Goal: Task Accomplishment & Management: Manage account settings

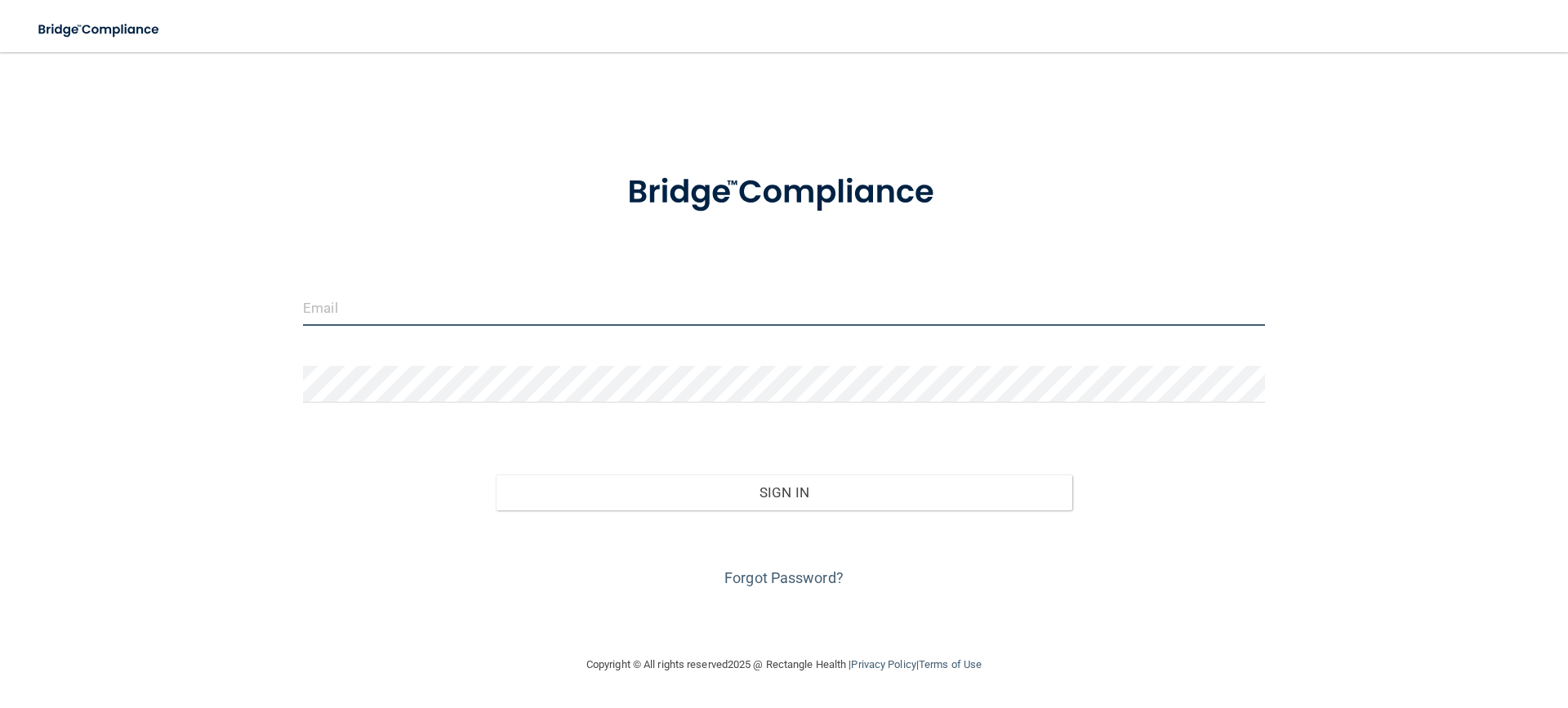
click at [415, 298] on input "email" at bounding box center [784, 307] width 962 height 37
click at [468, 311] on input "email" at bounding box center [784, 307] width 962 height 37
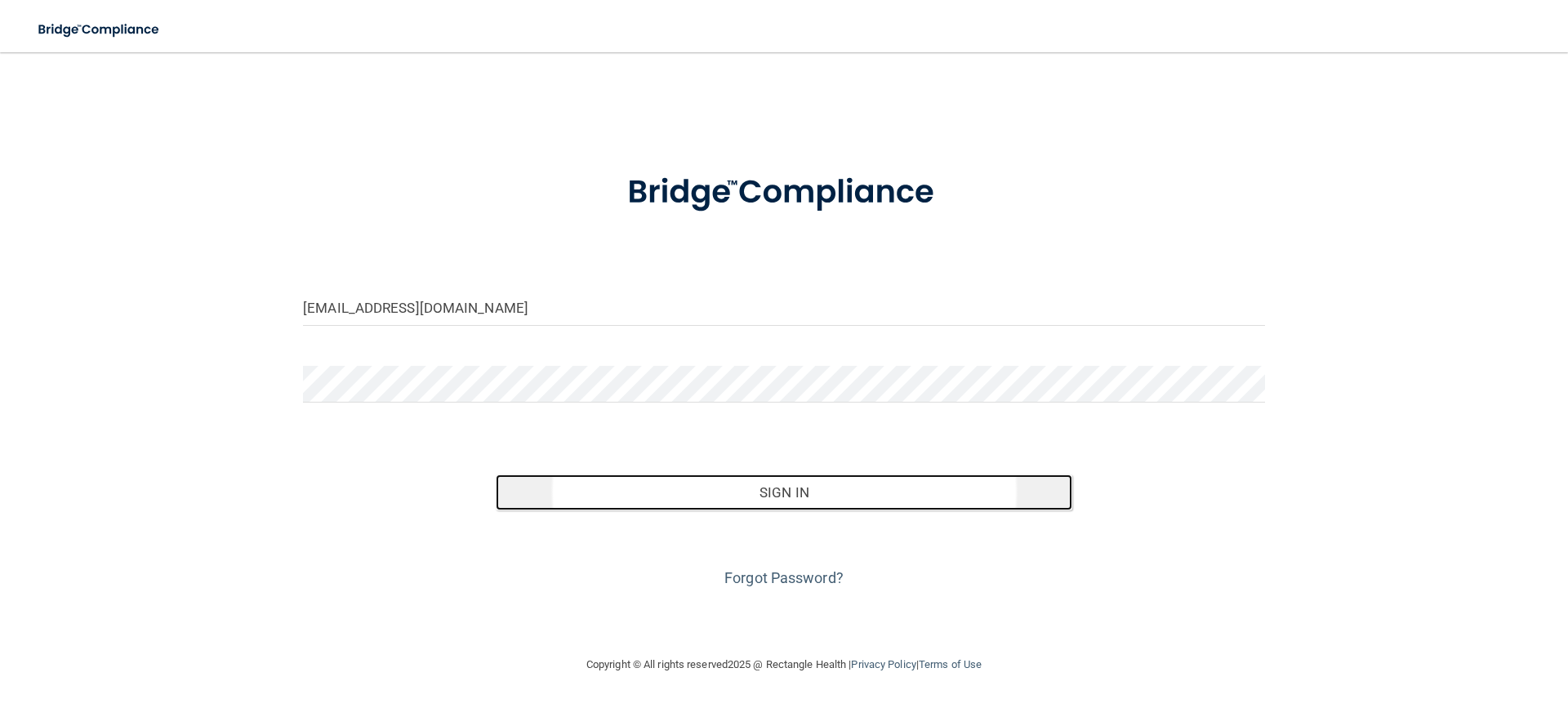
click at [798, 495] on button "Sign In" at bounding box center [784, 493] width 577 height 36
click at [780, 493] on button "Sign In" at bounding box center [784, 493] width 577 height 36
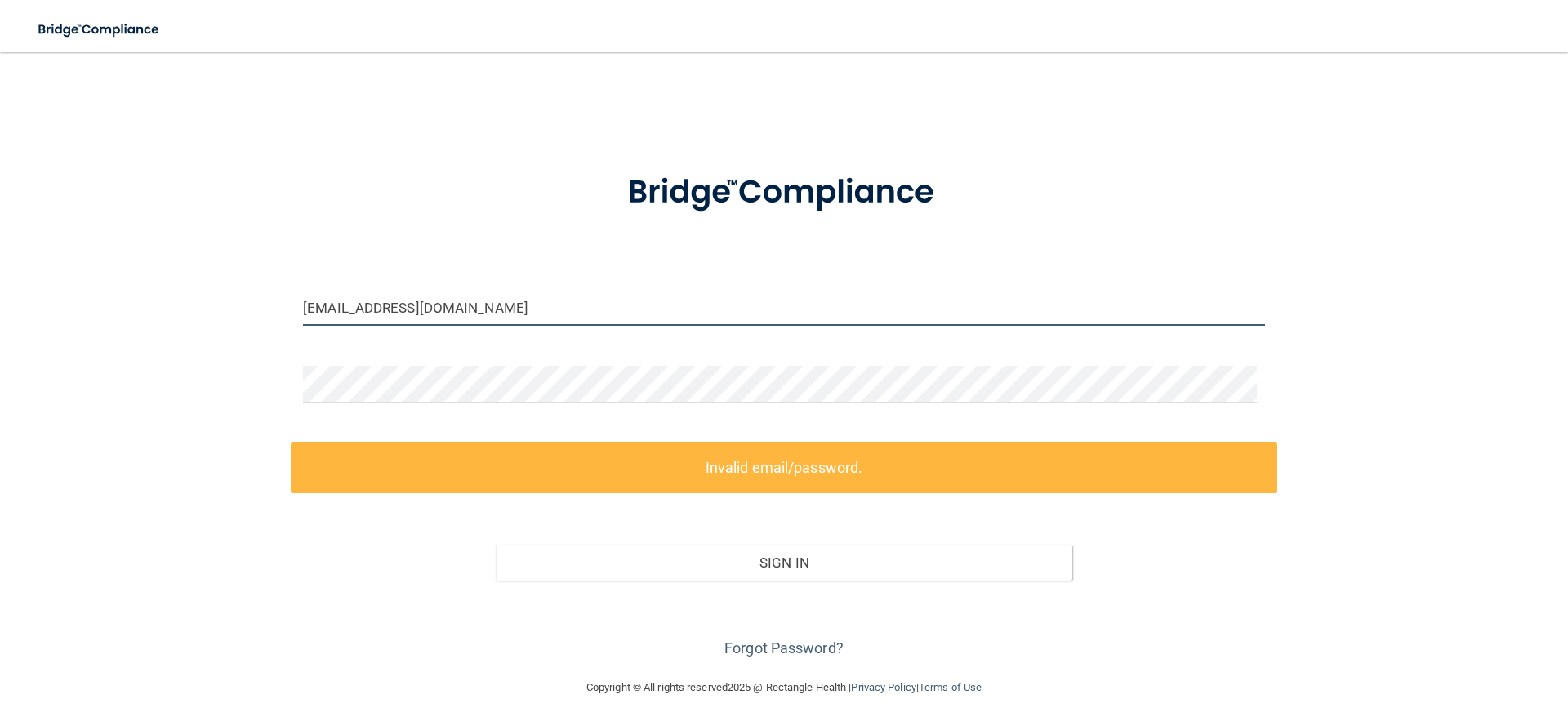
click at [580, 308] on input "[EMAIL_ADDRESS][DOMAIN_NAME]" at bounding box center [784, 307] width 962 height 37
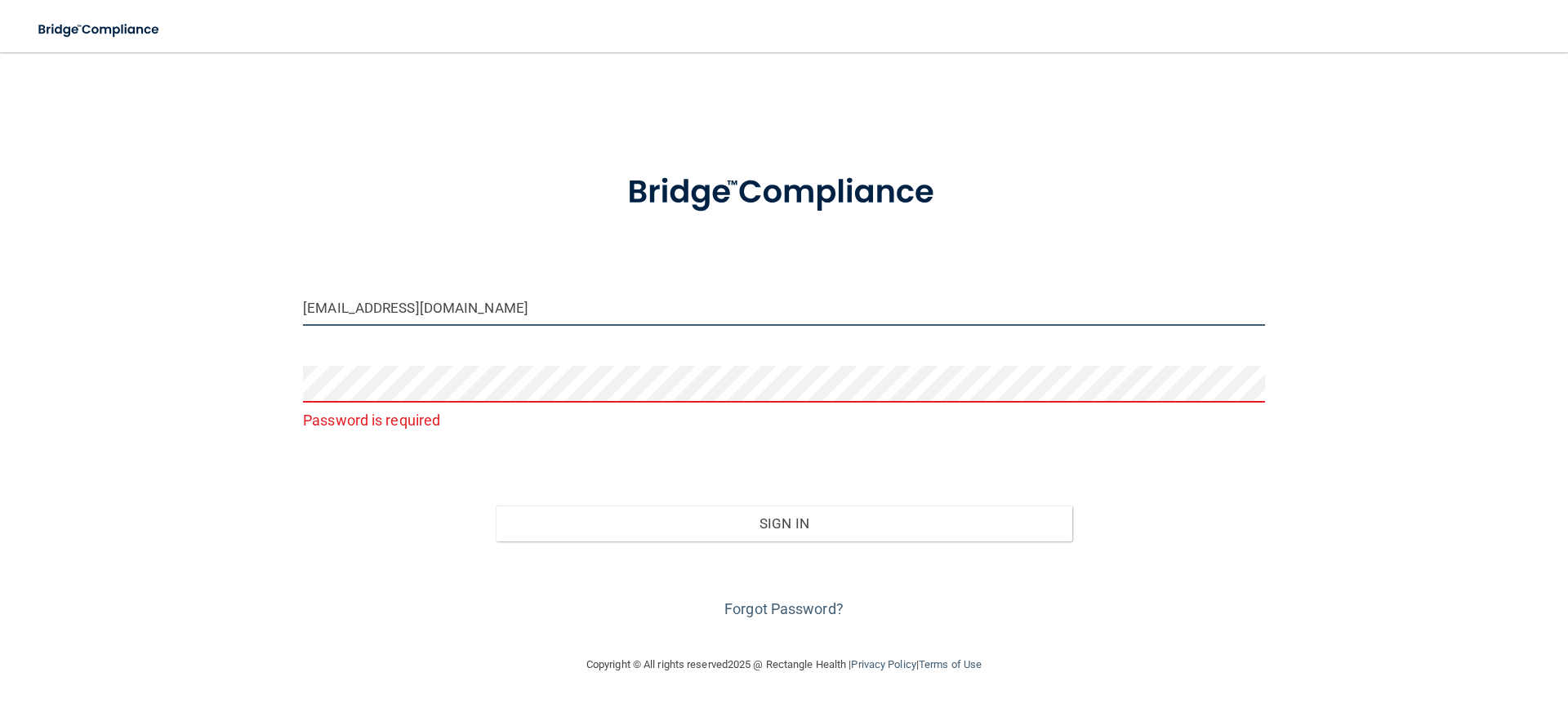
click at [545, 307] on input "[EMAIL_ADDRESS][DOMAIN_NAME]" at bounding box center [784, 307] width 962 height 37
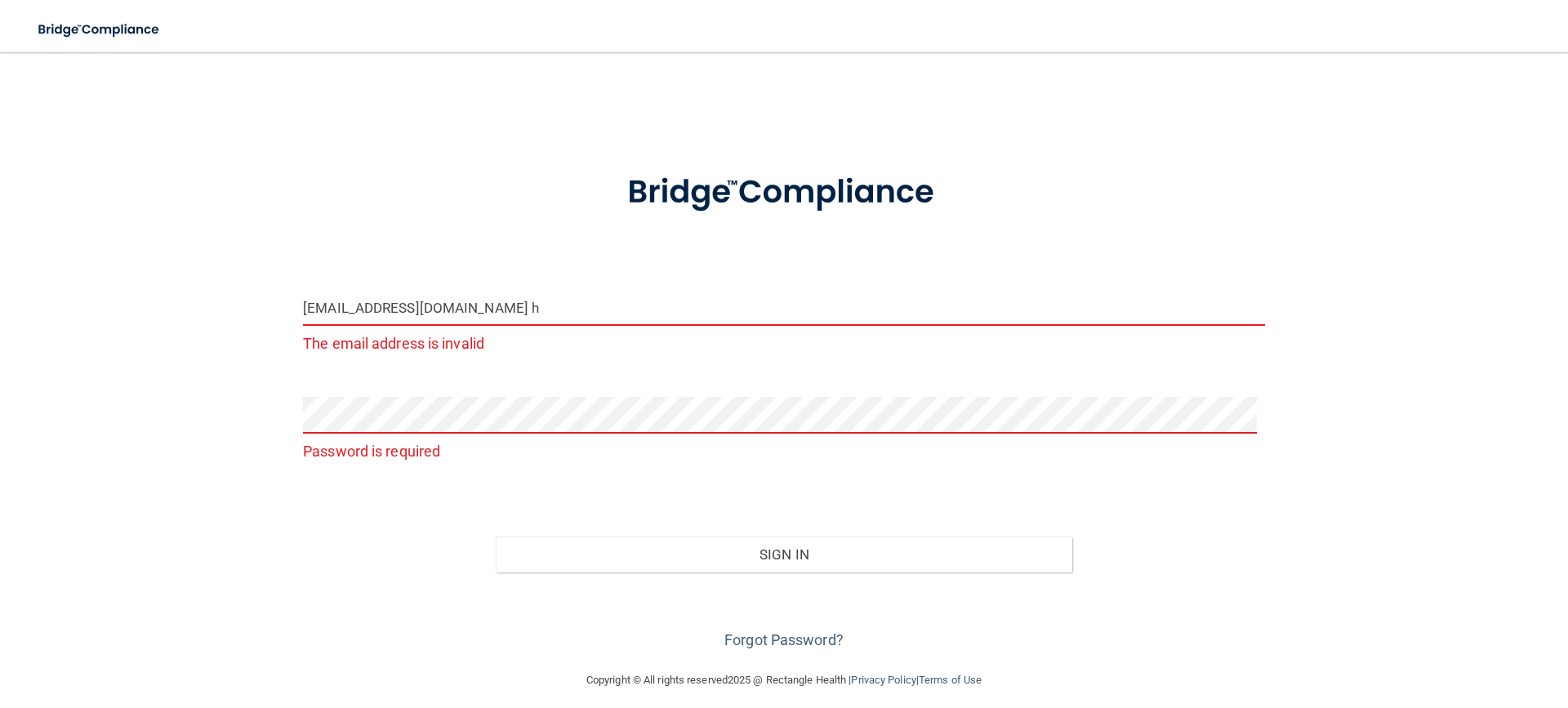
type input "[EMAIL_ADDRESS][DOMAIN_NAME]"
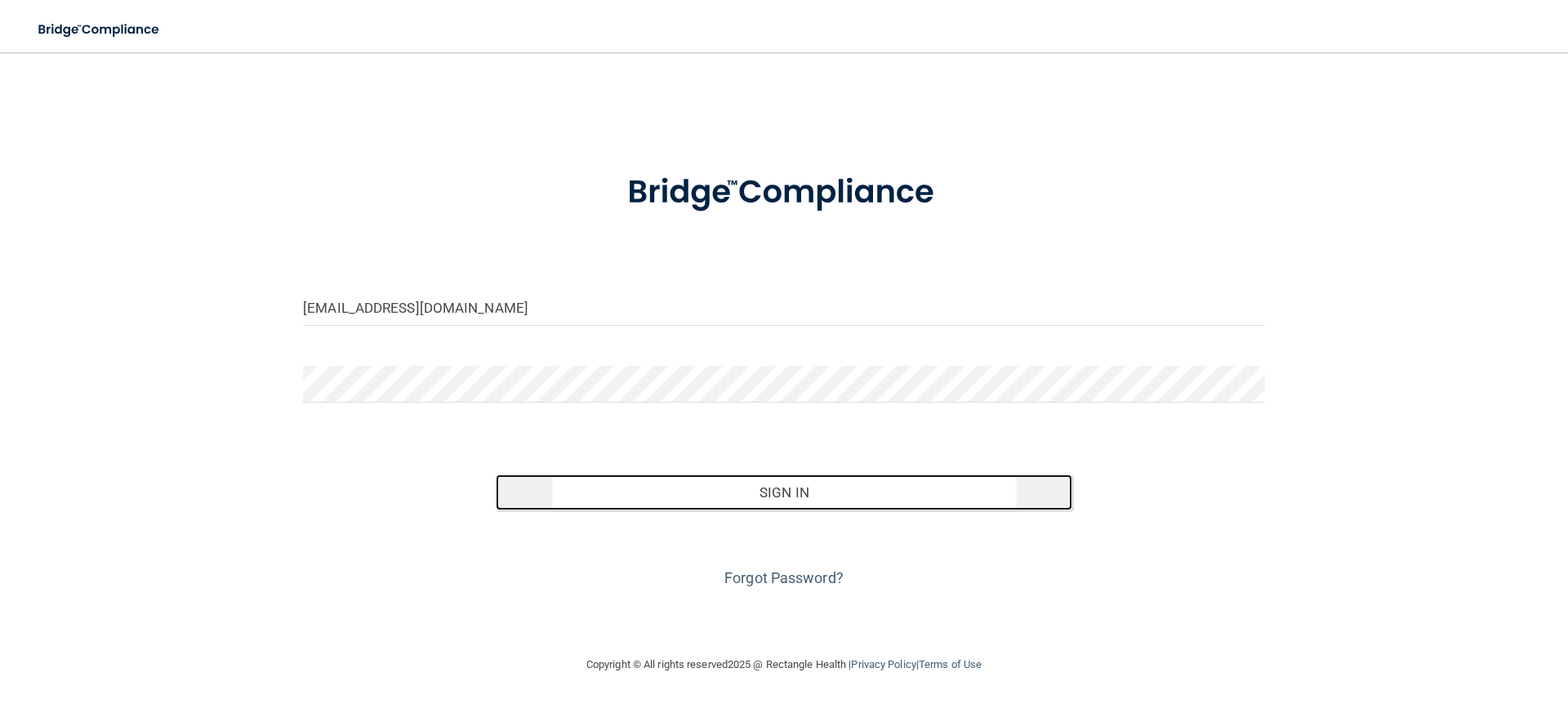
click at [778, 499] on button "Sign In" at bounding box center [784, 493] width 577 height 36
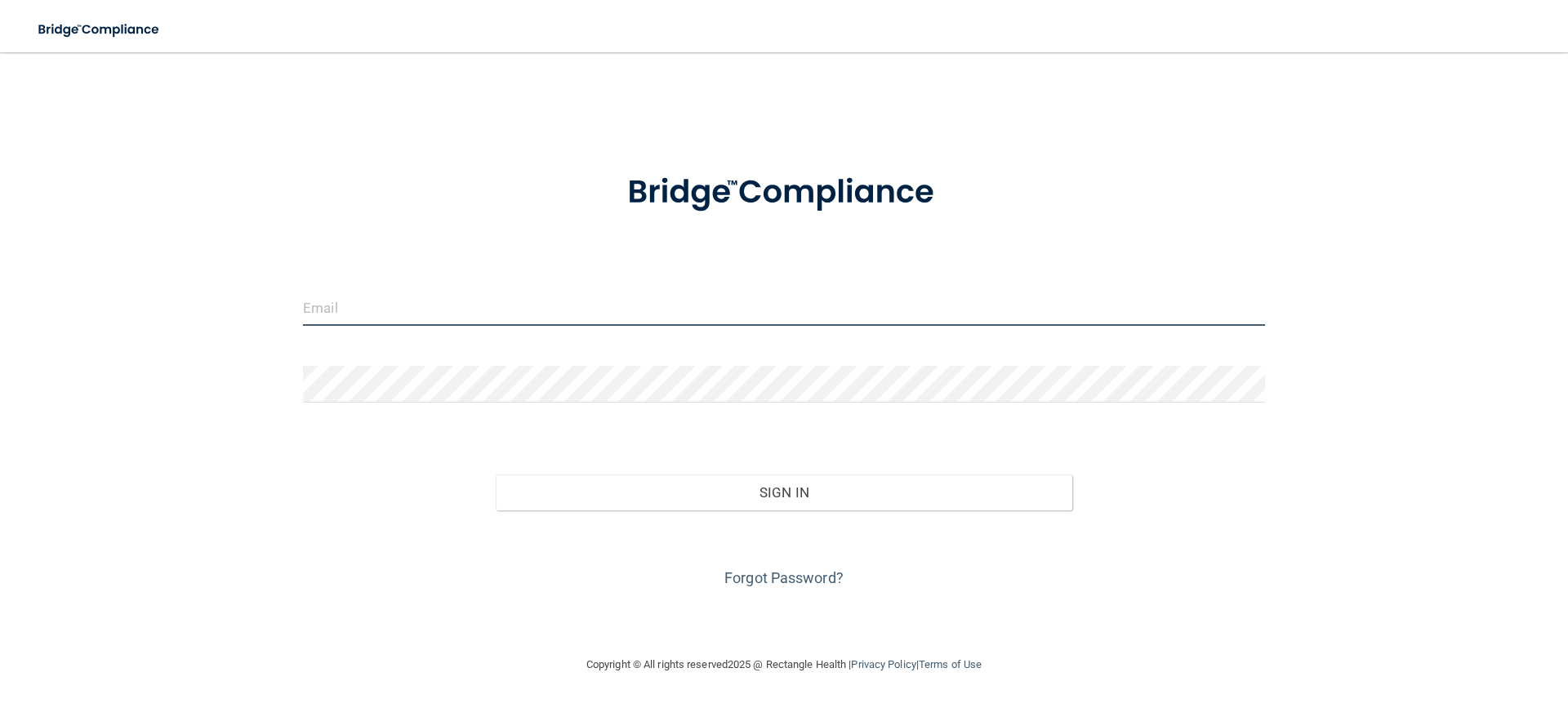
click at [500, 299] on input "email" at bounding box center [784, 307] width 962 height 37
type input "[EMAIL_ADDRESS][DOMAIN_NAME]"
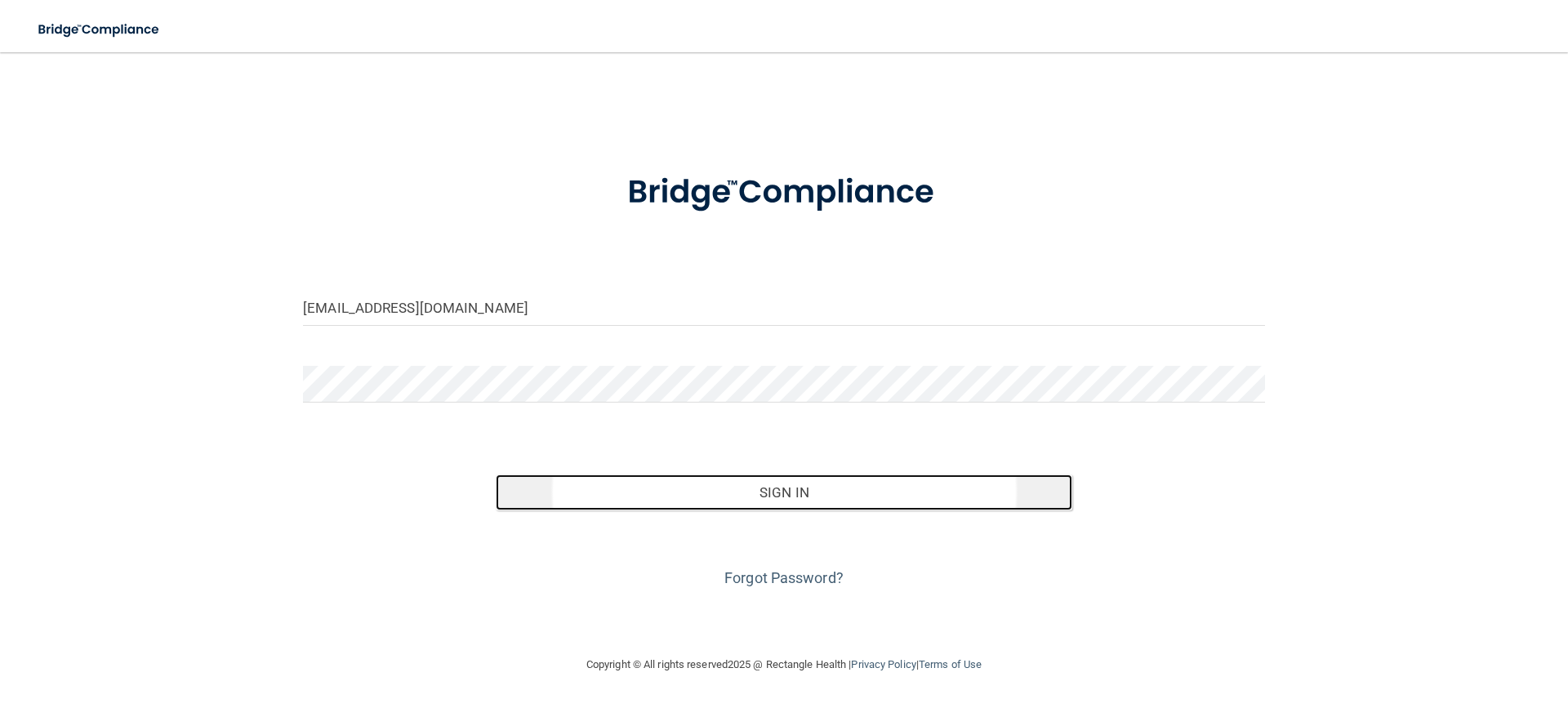
click at [802, 492] on button "Sign In" at bounding box center [784, 493] width 577 height 36
click at [788, 490] on button "Sign In" at bounding box center [784, 493] width 577 height 36
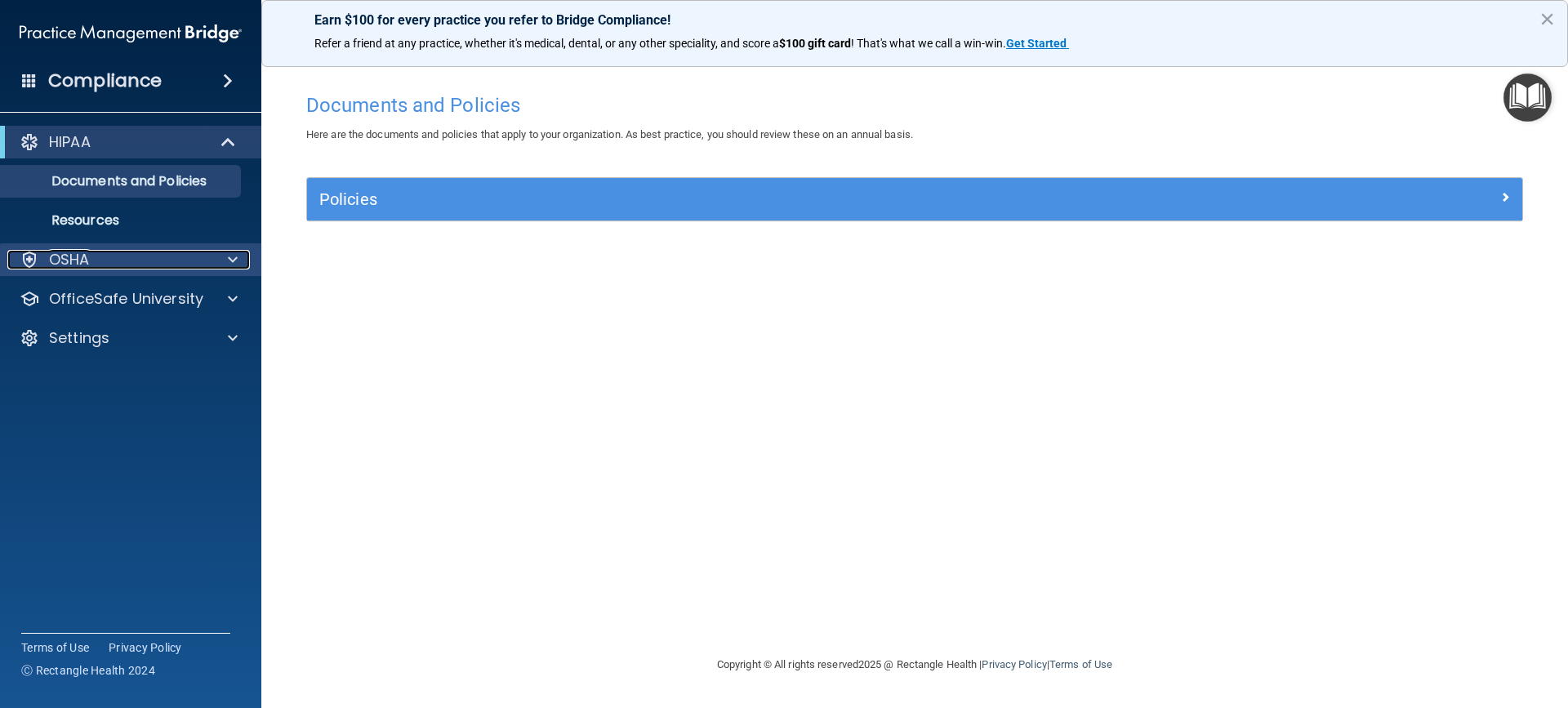
click at [152, 251] on div "OSHA" at bounding box center [109, 260] width 203 height 20
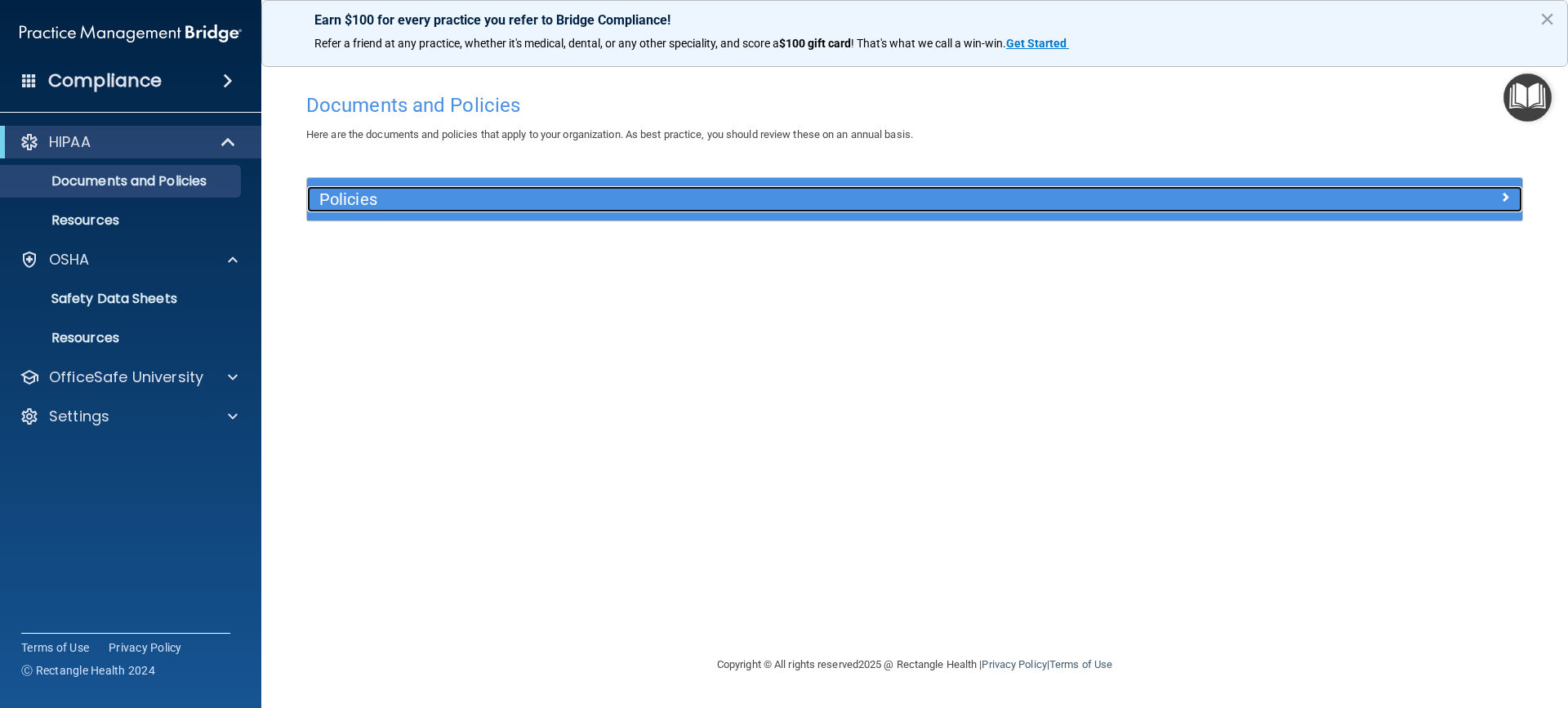
click at [345, 189] on div "Policies" at bounding box center [763, 199] width 912 height 26
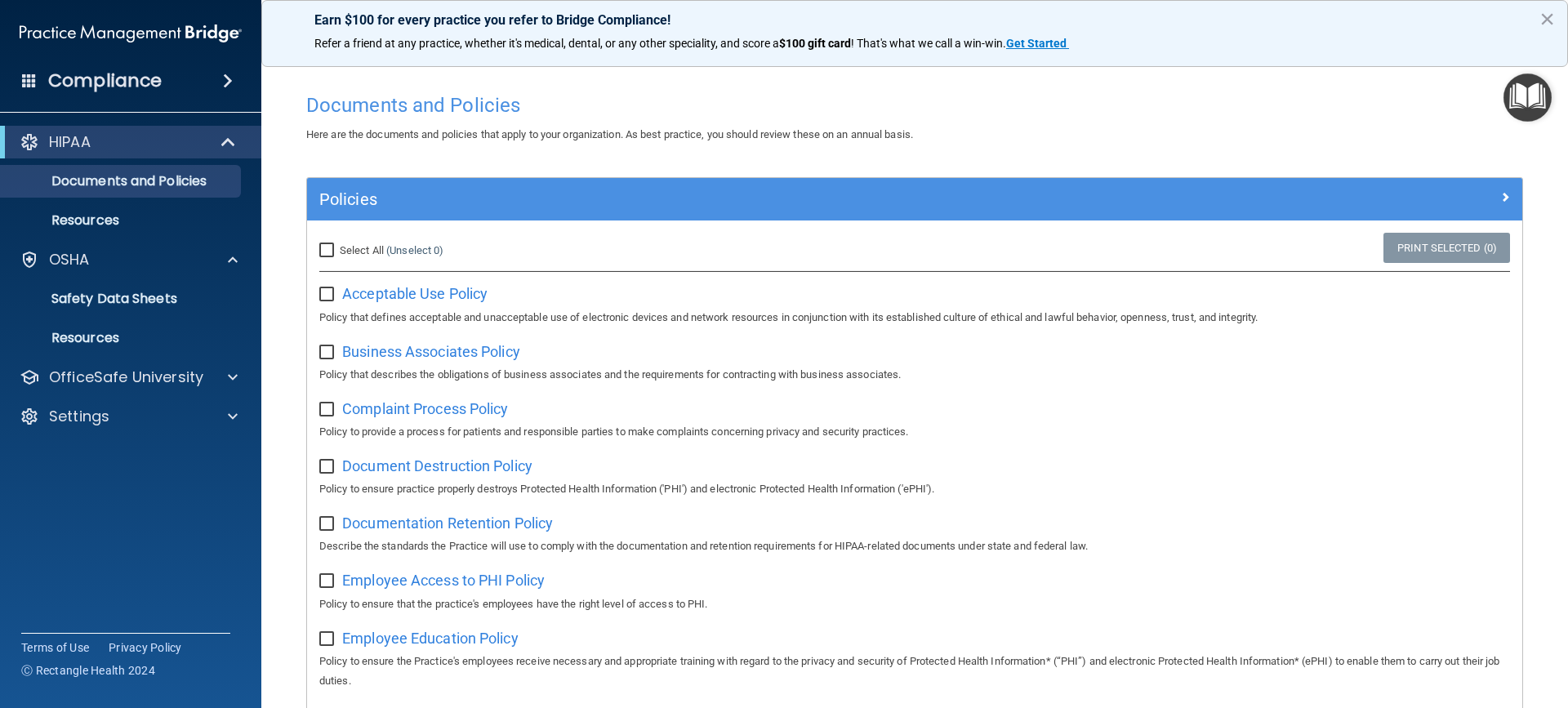
click at [328, 251] on input "Select All (Unselect 0) Unselect All" at bounding box center [328, 251] width 19 height 13
checkbox input "true"
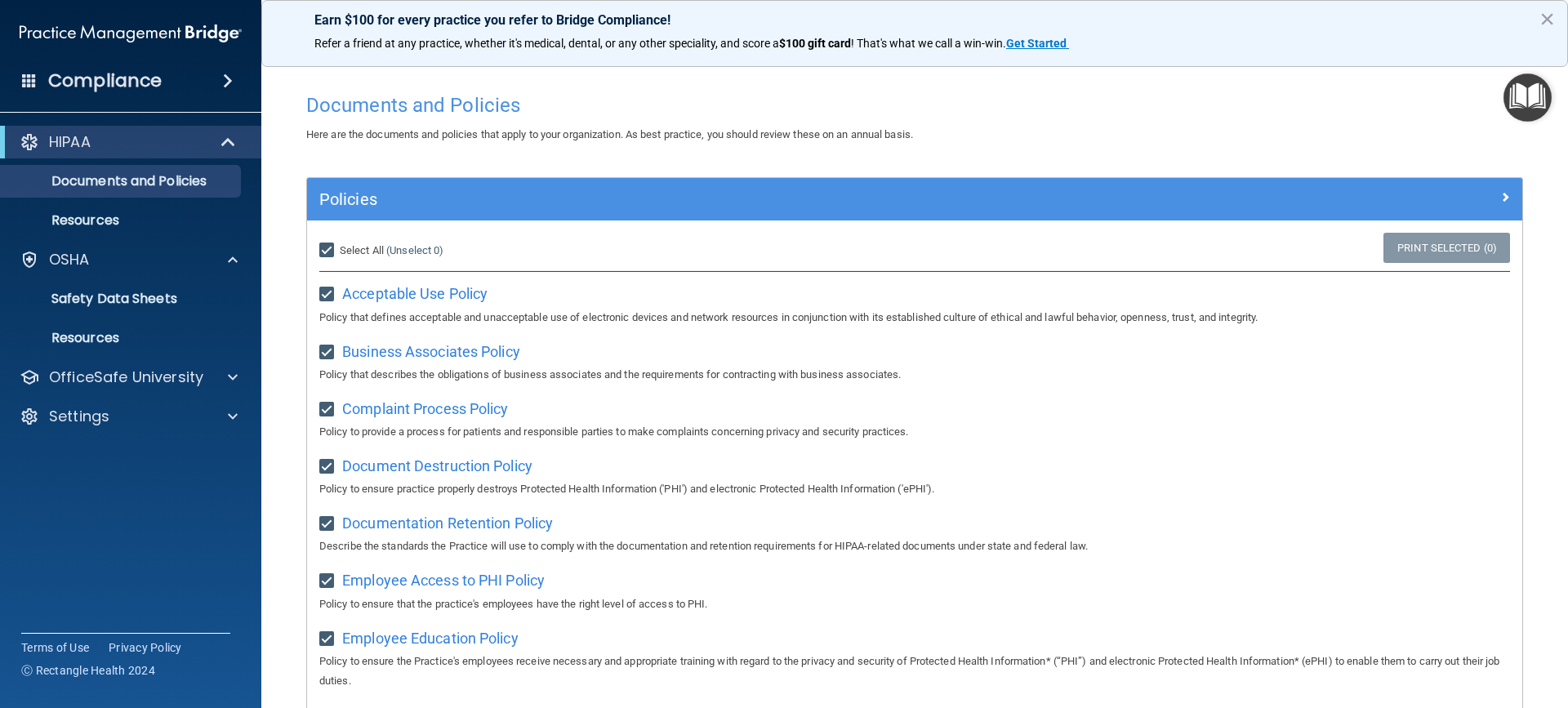
checkbox input "true"
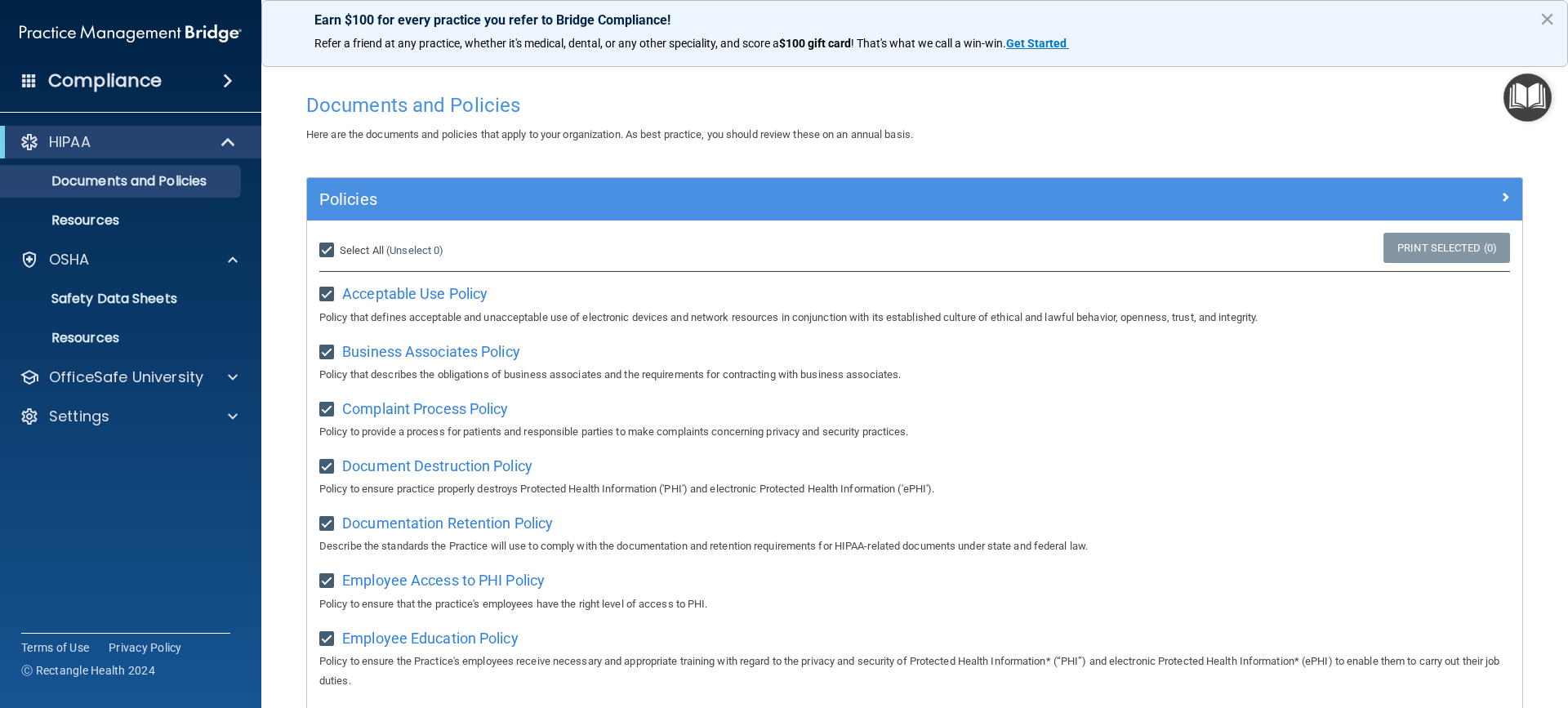
checkbox input "true"
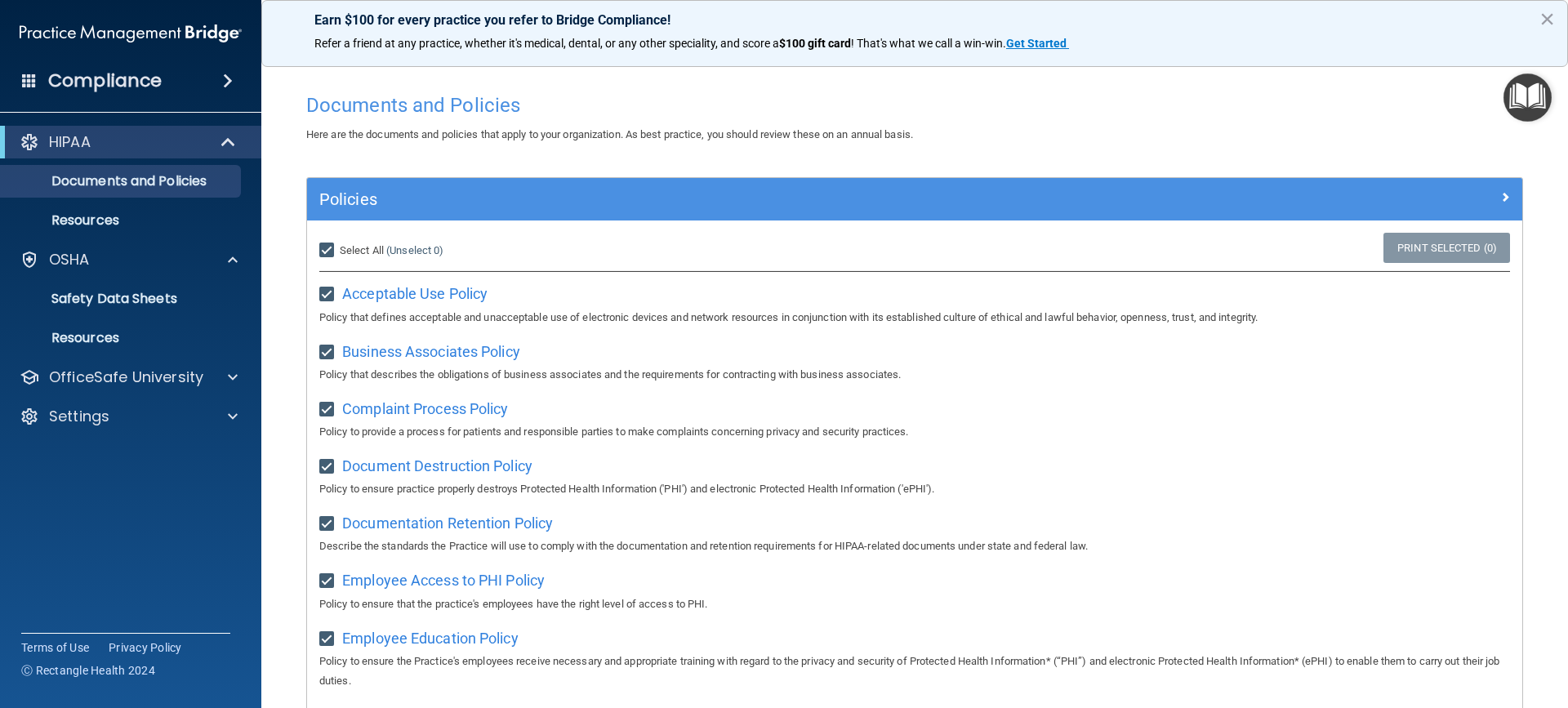
checkbox input "true"
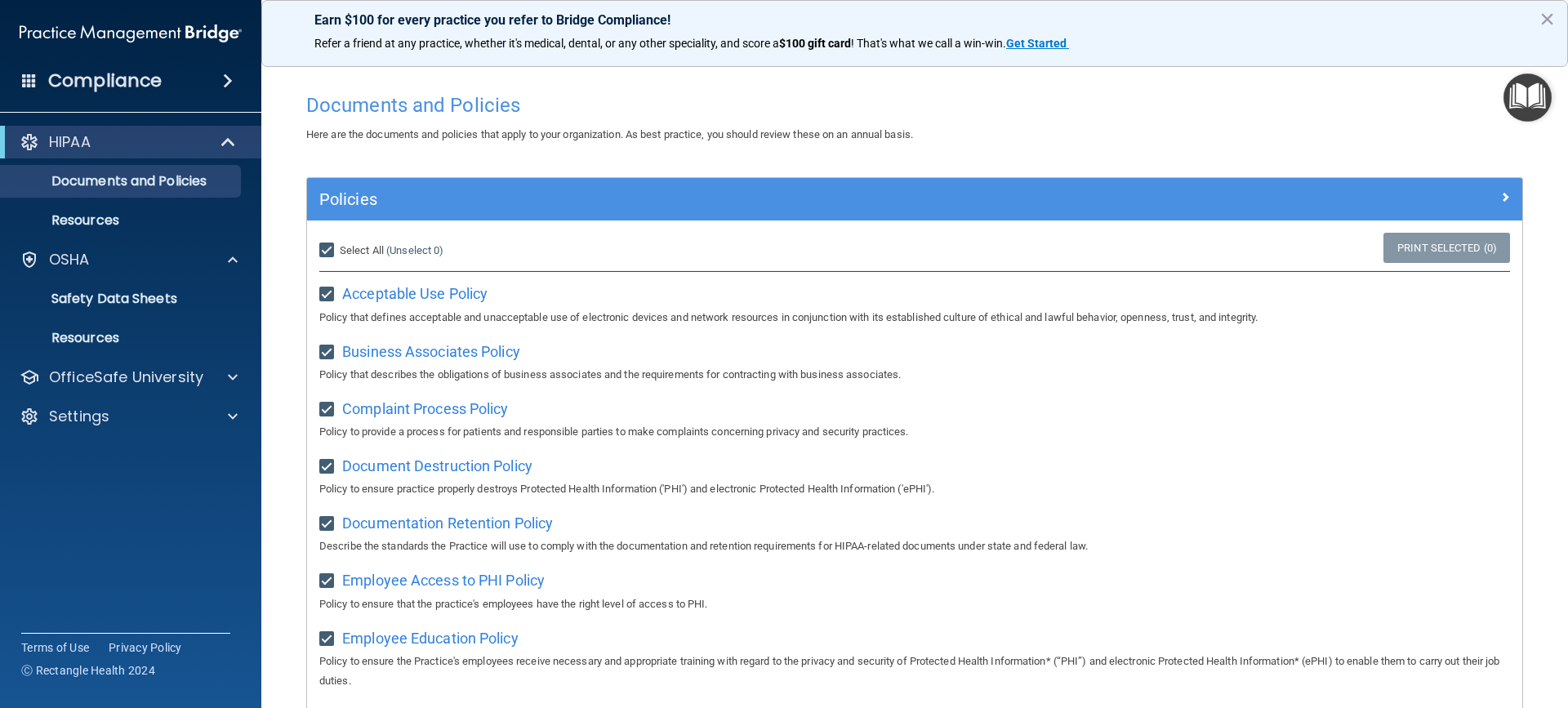
checkbox input "true"
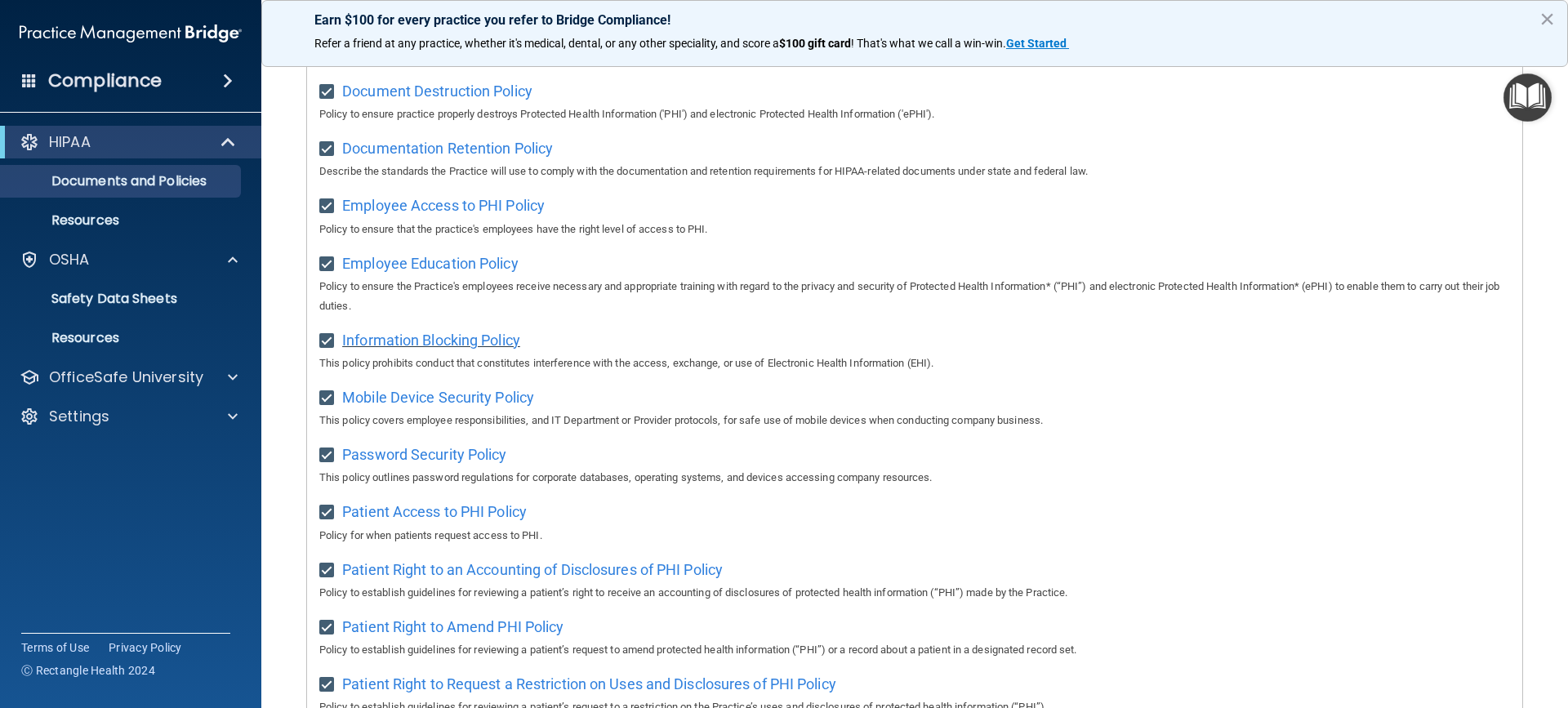
scroll to position [408, 0]
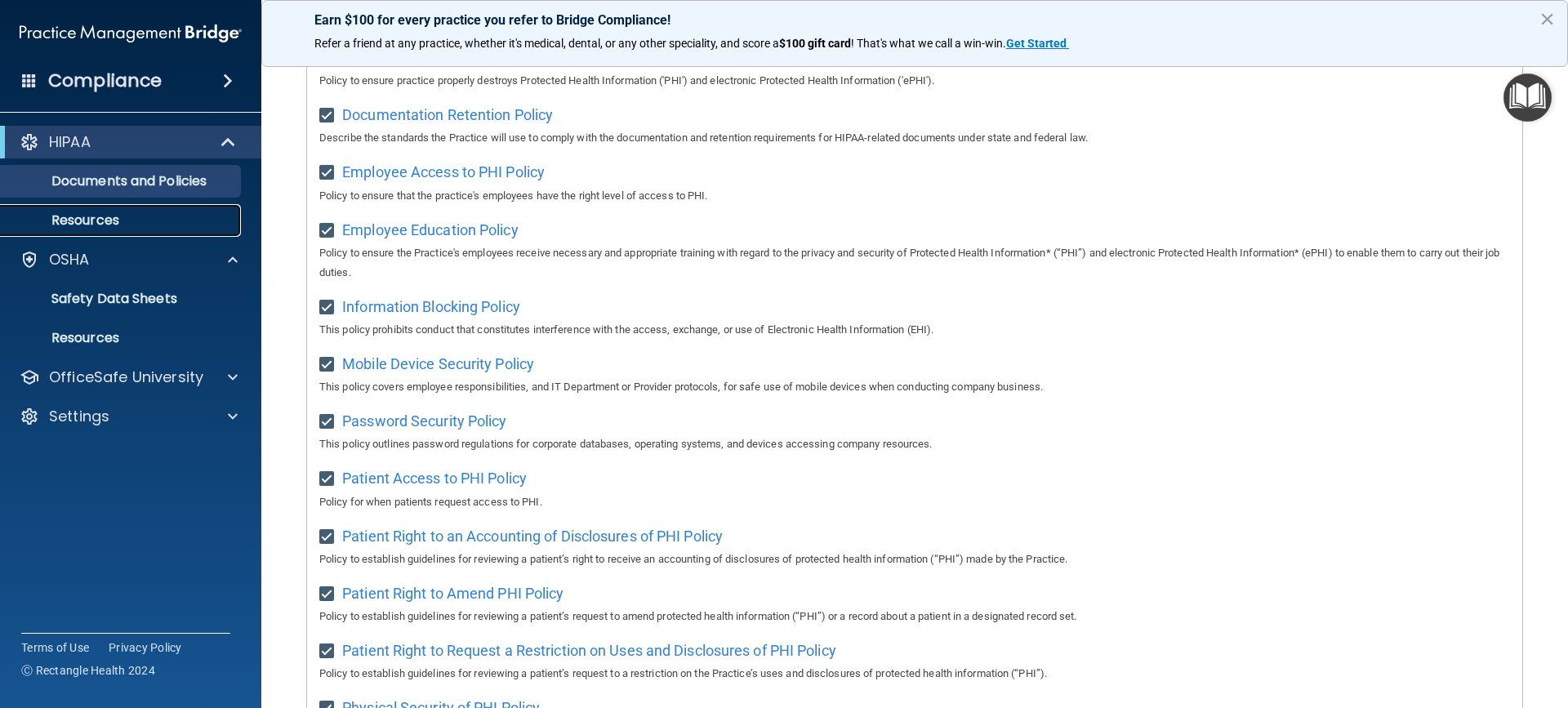
click at [119, 218] on p "Resources" at bounding box center [122, 221] width 223 height 16
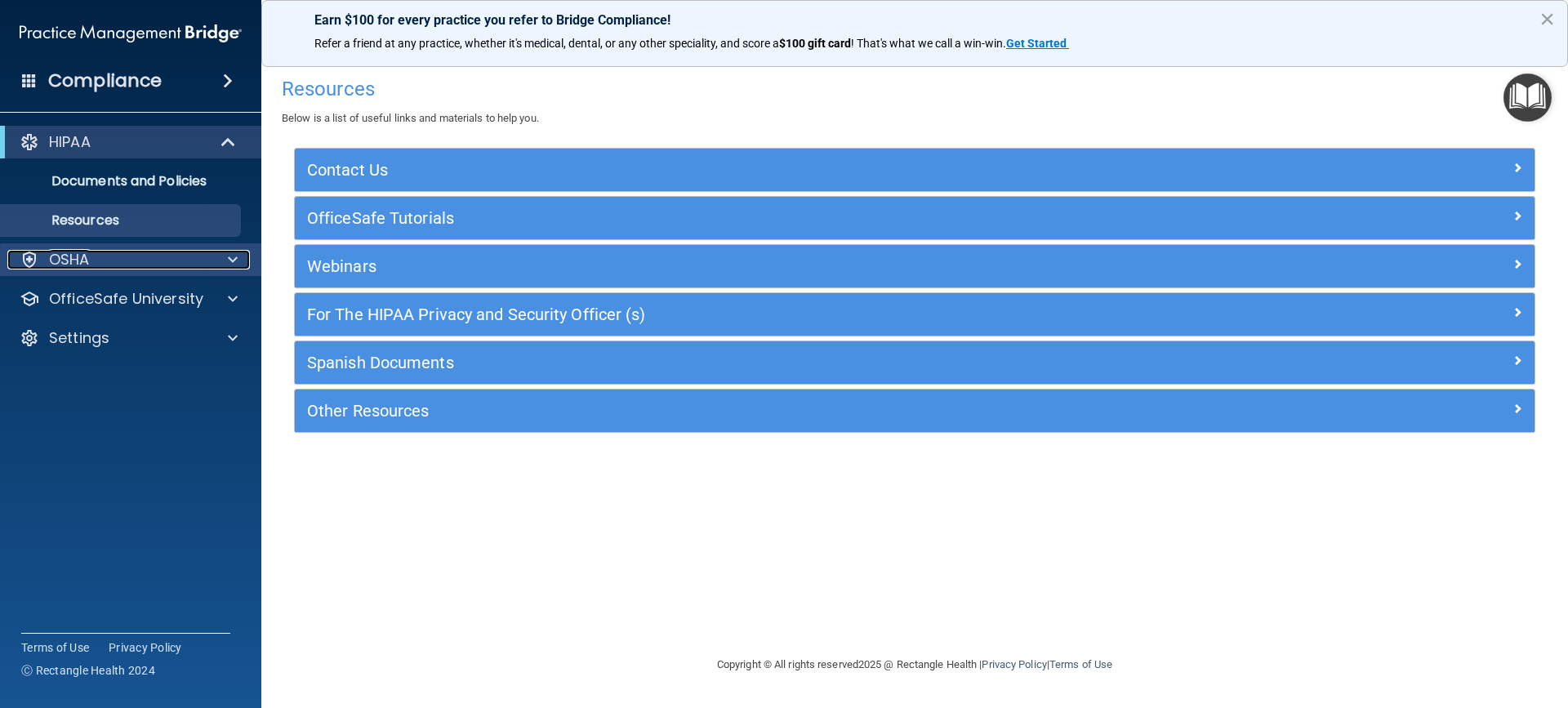
click at [232, 256] on span at bounding box center [232, 260] width 10 height 20
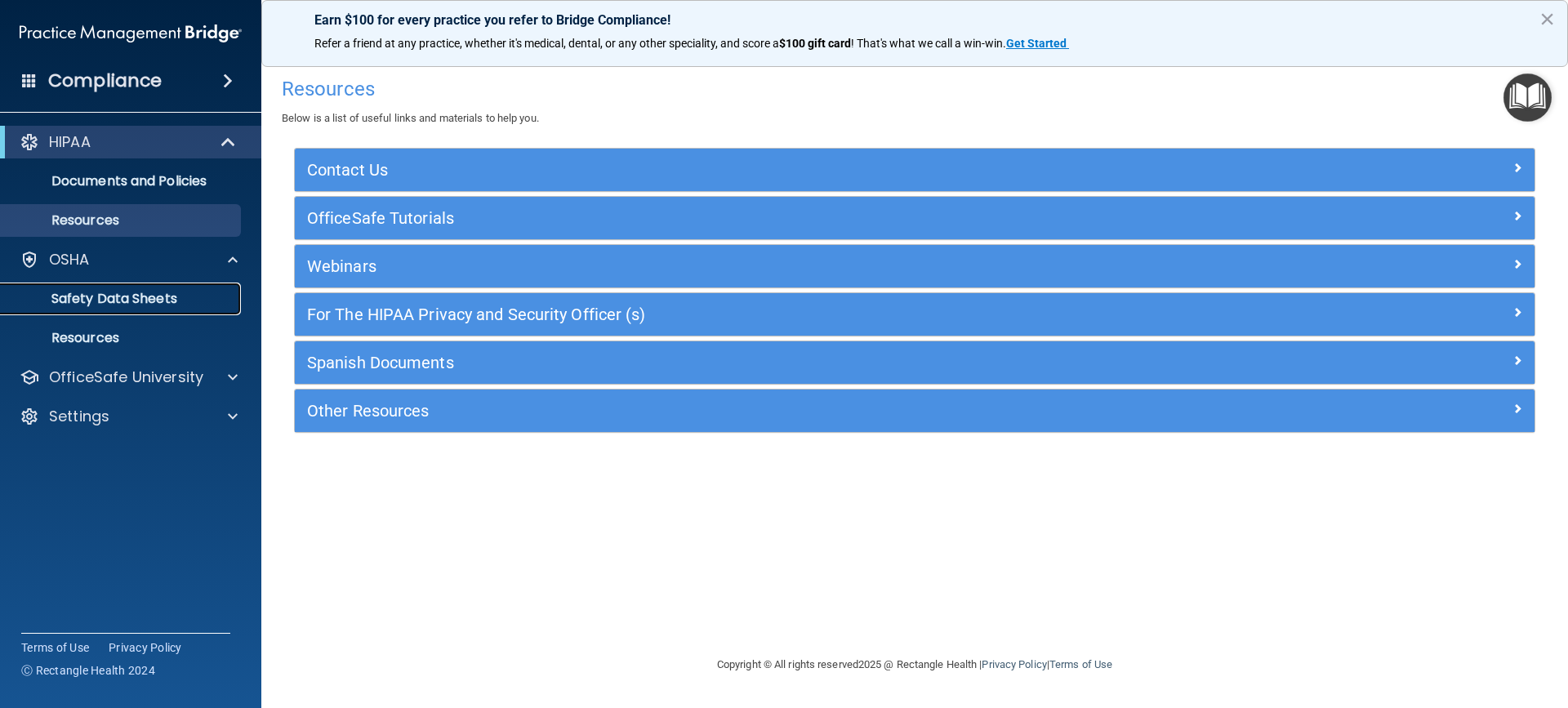
click at [168, 291] on p "Safety Data Sheets" at bounding box center [122, 299] width 223 height 16
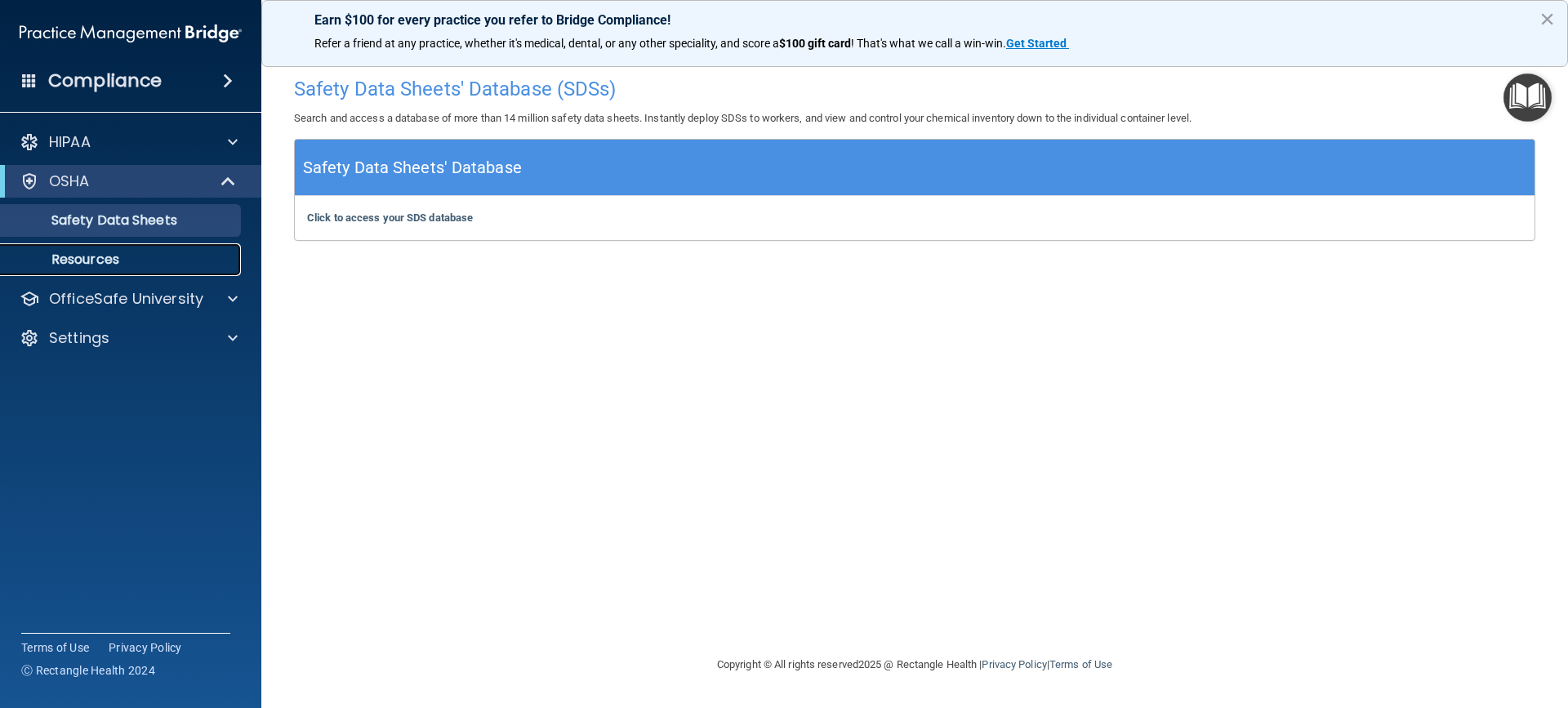
click at [162, 258] on p "Resources" at bounding box center [122, 260] width 223 height 16
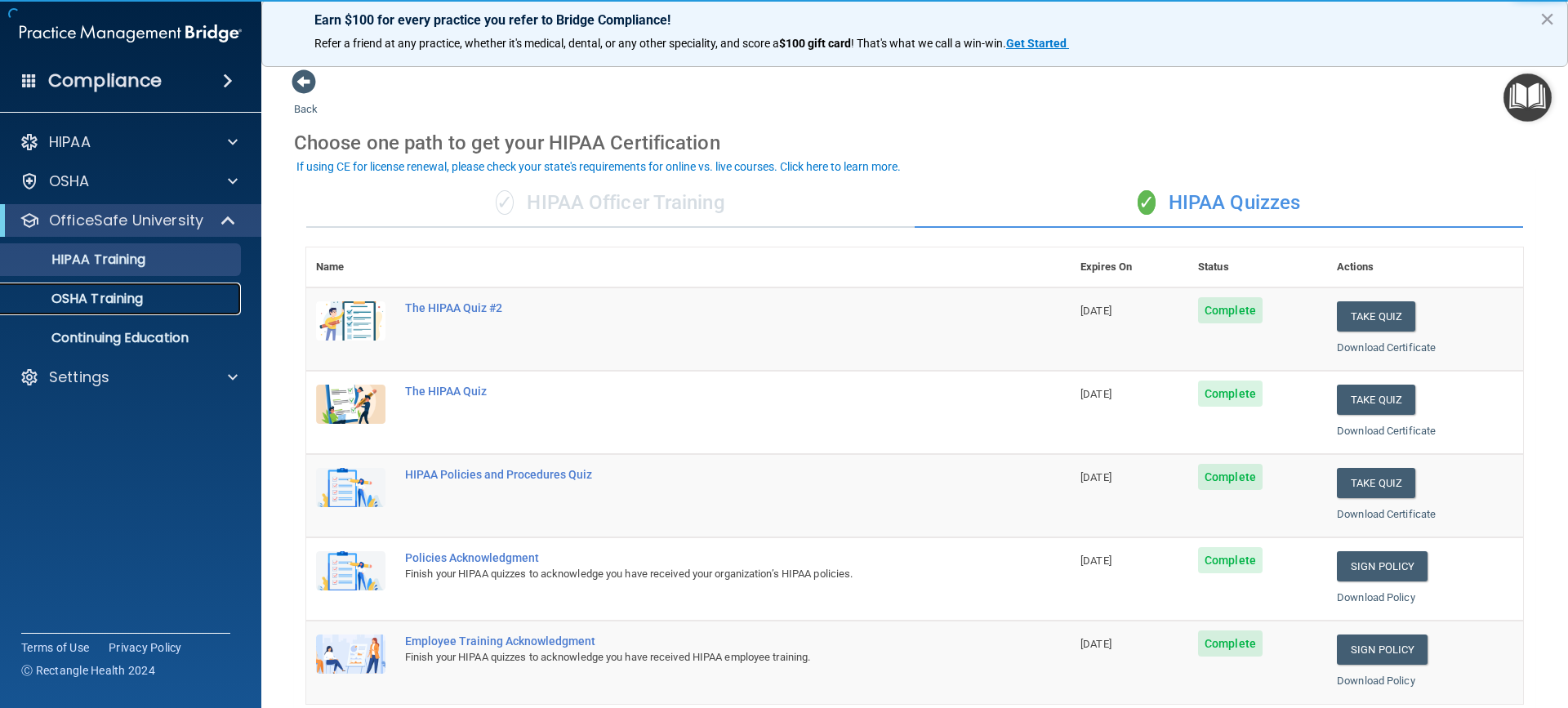
click at [77, 294] on p "OSHA Training" at bounding box center [77, 299] width 132 height 16
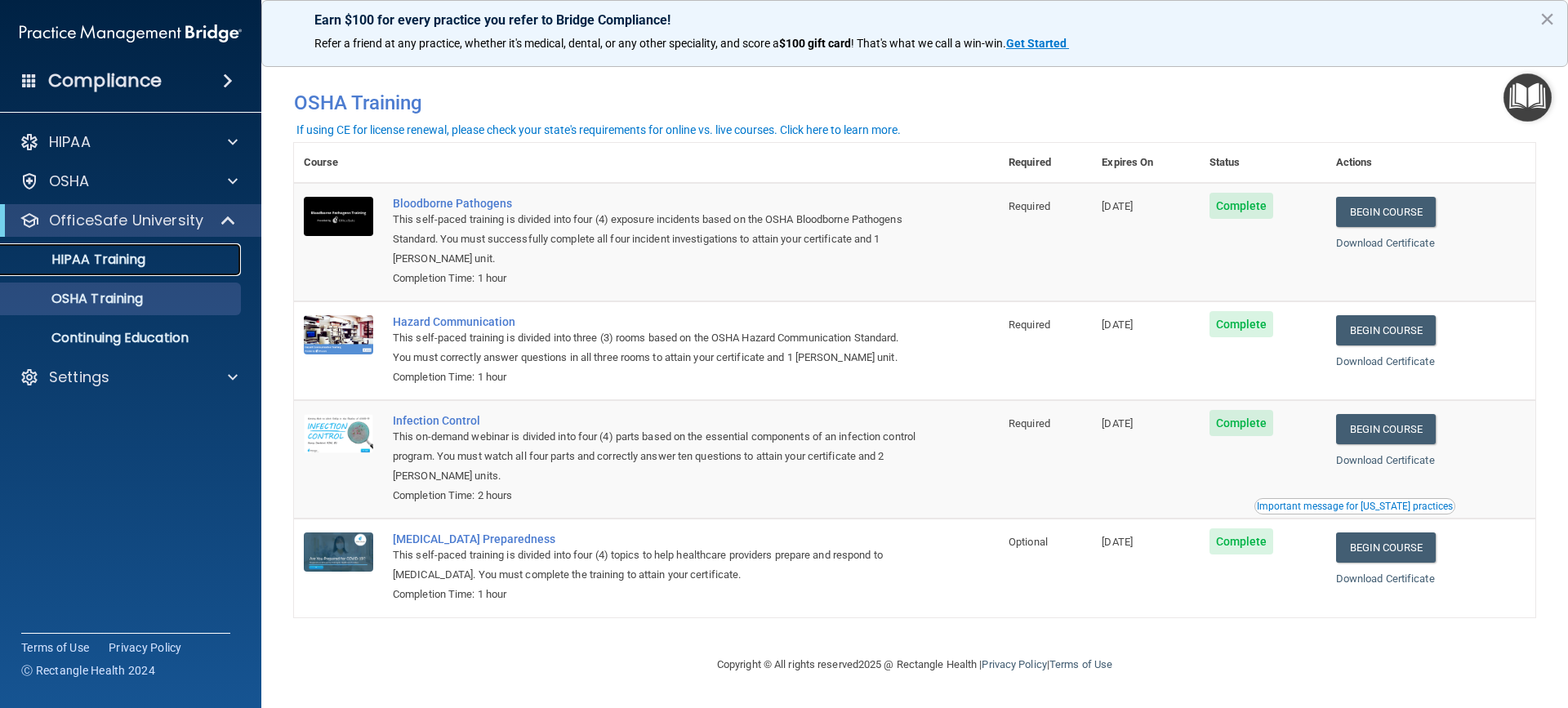
click at [109, 256] on p "HIPAA Training" at bounding box center [77, 260] width 134 height 16
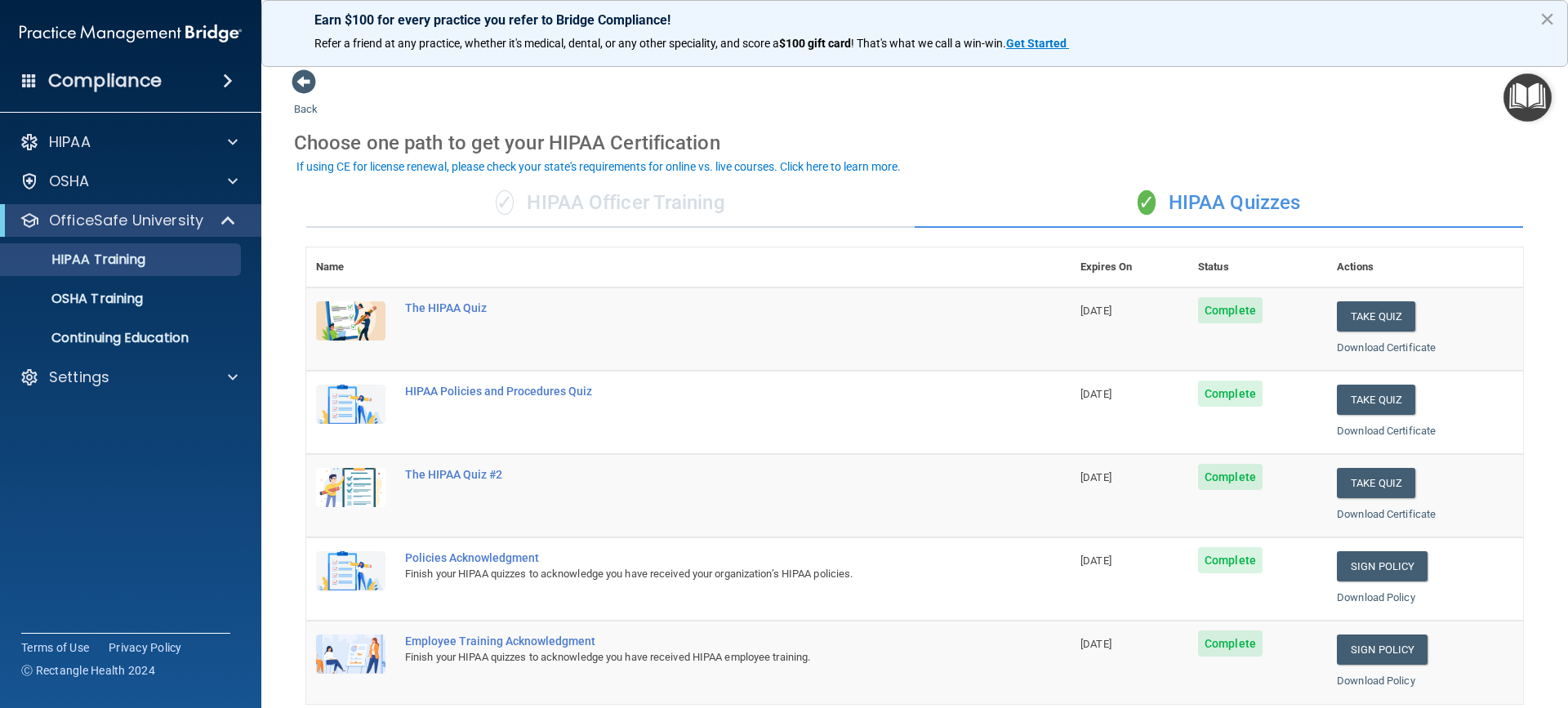
click at [1528, 96] on img "Open Resource Center" at bounding box center [1528, 97] width 48 height 48
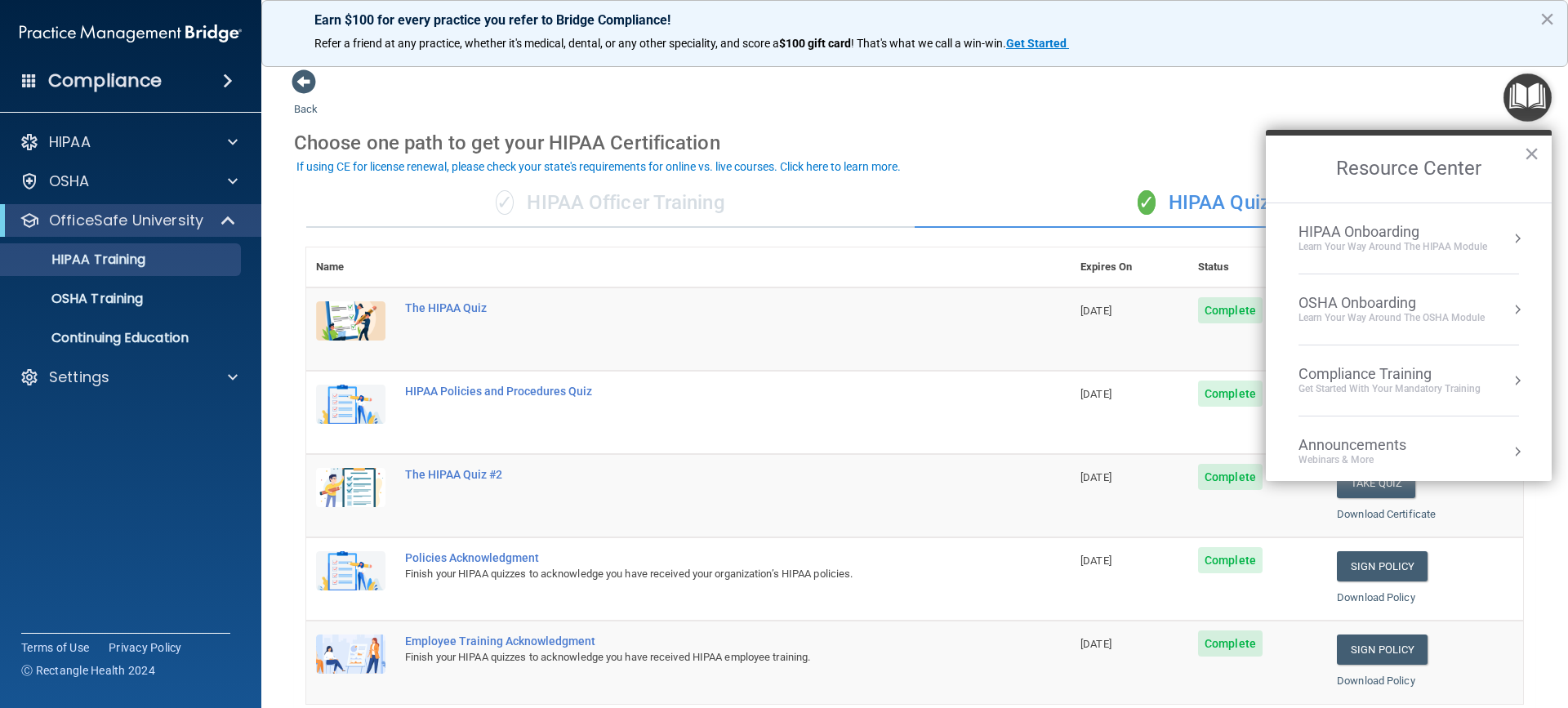
click at [1444, 105] on div "Back Choose one path to get your HIPAA Certification ✓ HIPAA Officer Training ✓…" at bounding box center [915, 616] width 1242 height 1095
click at [1533, 152] on button "×" at bounding box center [1532, 153] width 16 height 26
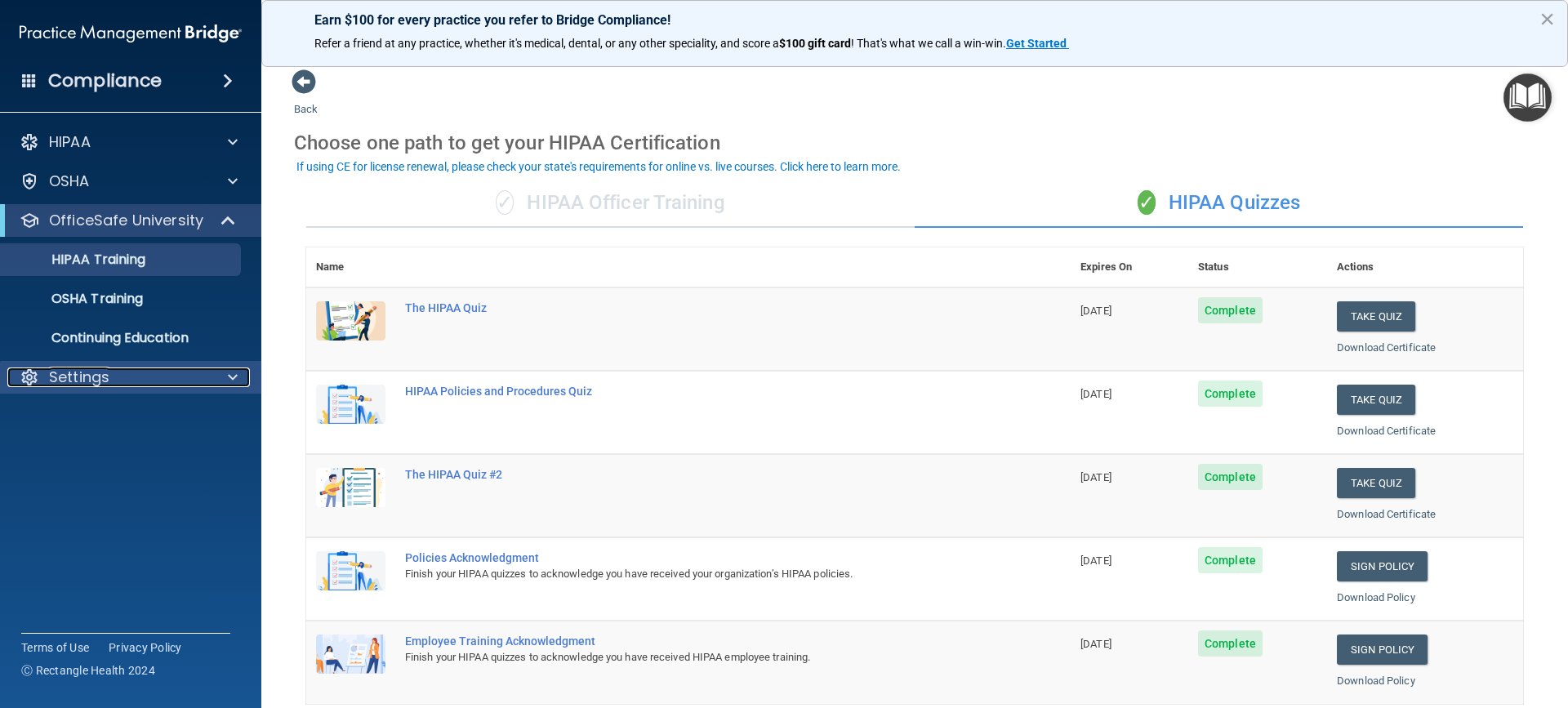
click at [208, 370] on div "Settings" at bounding box center [109, 377] width 203 height 20
click at [106, 414] on p "My Account" at bounding box center [122, 416] width 223 height 16
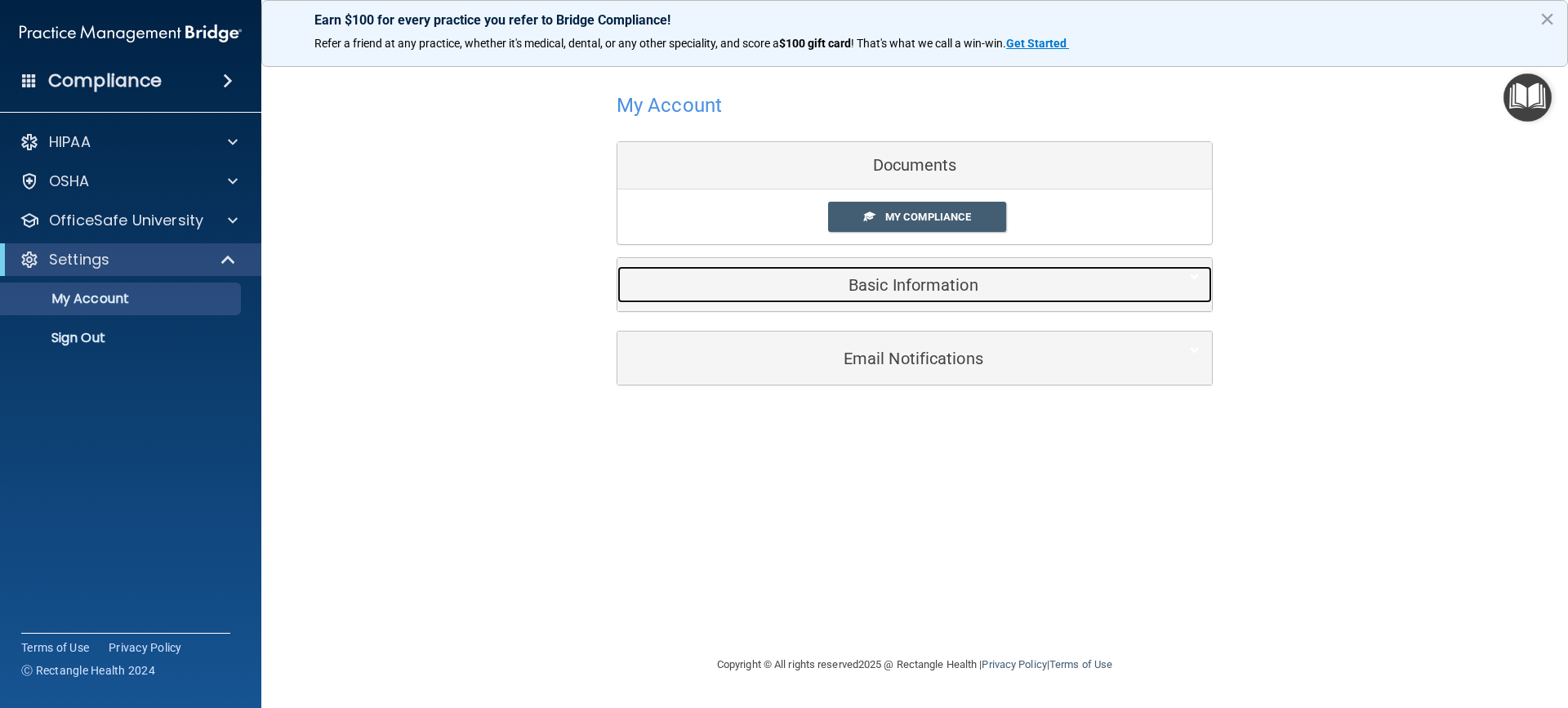
click at [939, 284] on h5 "Basic Information" at bounding box center [890, 285] width 520 height 18
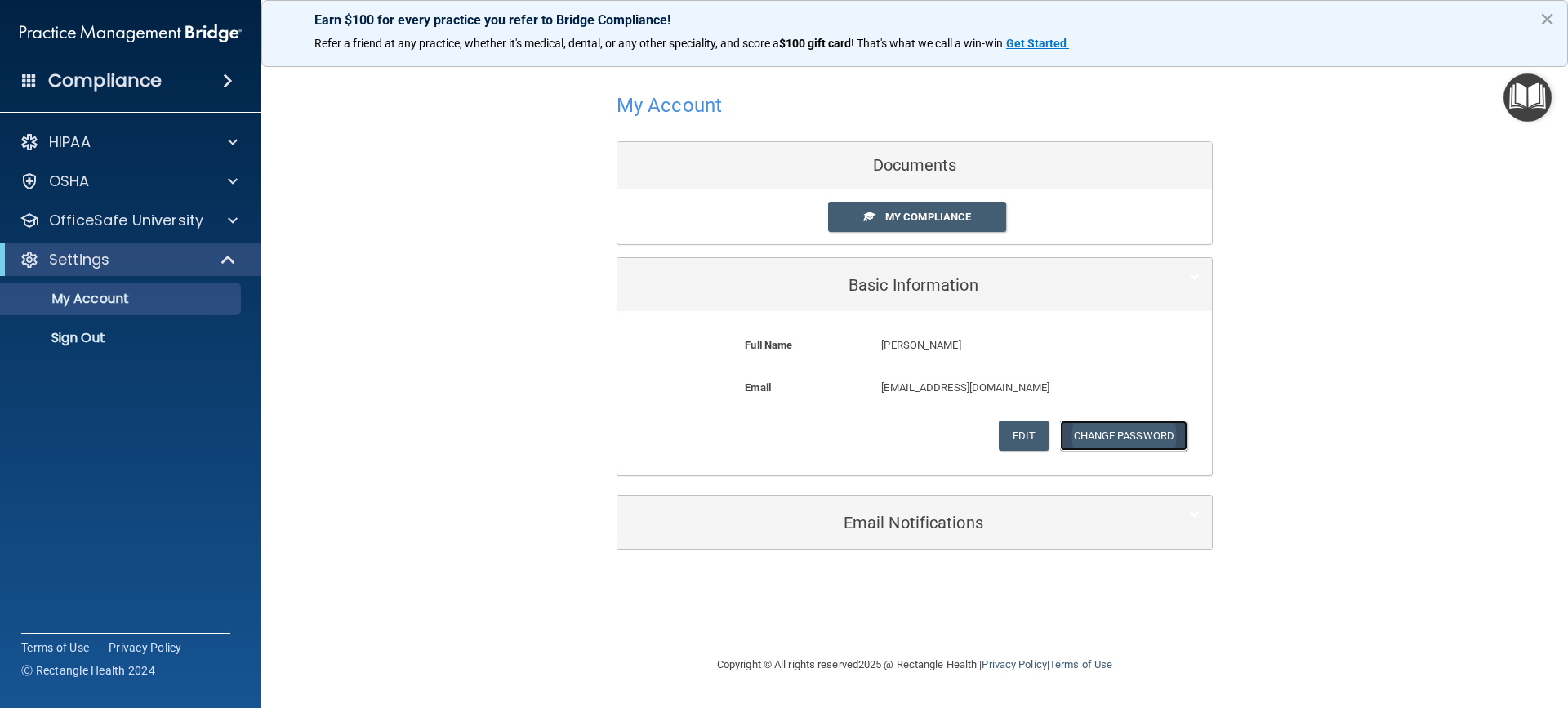
click at [1110, 432] on button "Change Password" at bounding box center [1124, 435] width 129 height 30
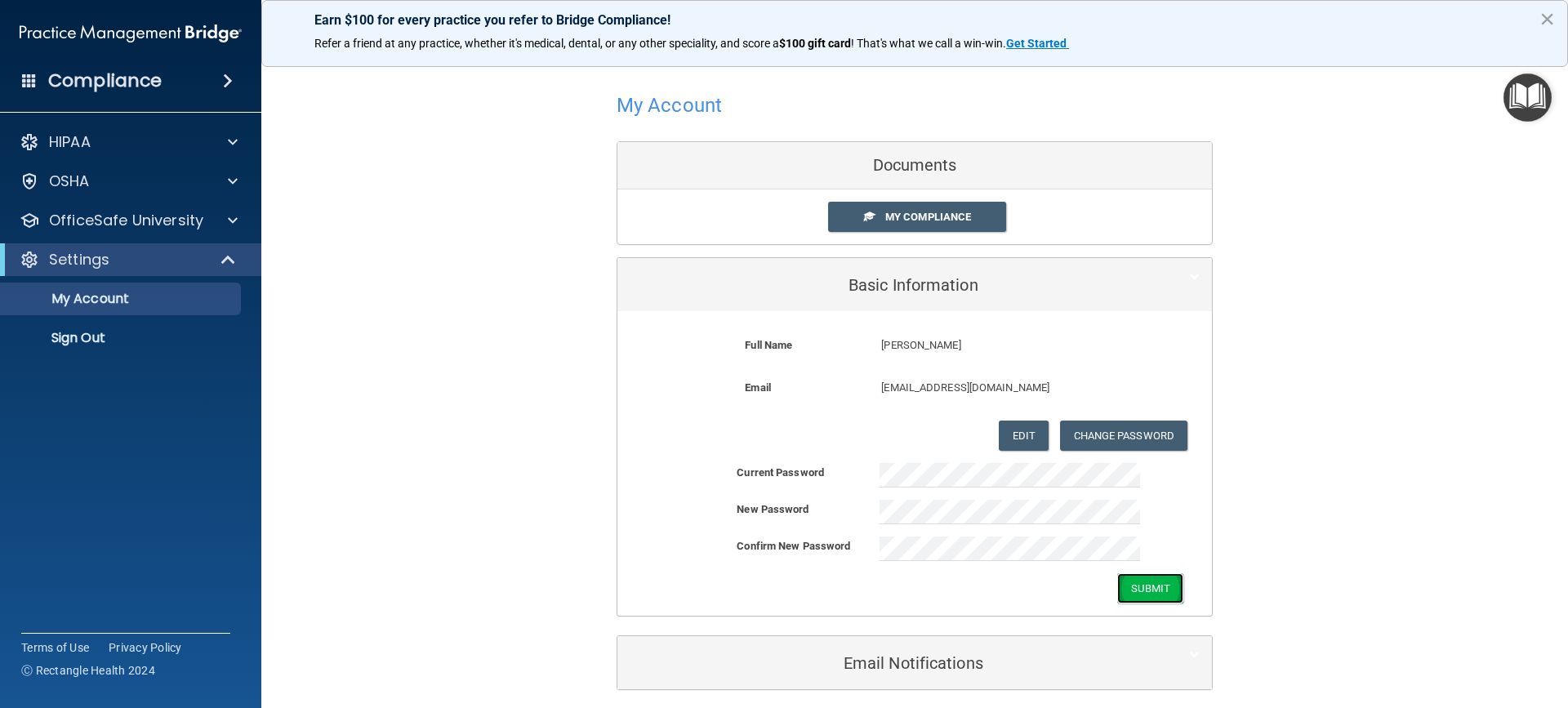
click at [1148, 585] on button "Submit" at bounding box center [1150, 588] width 66 height 30
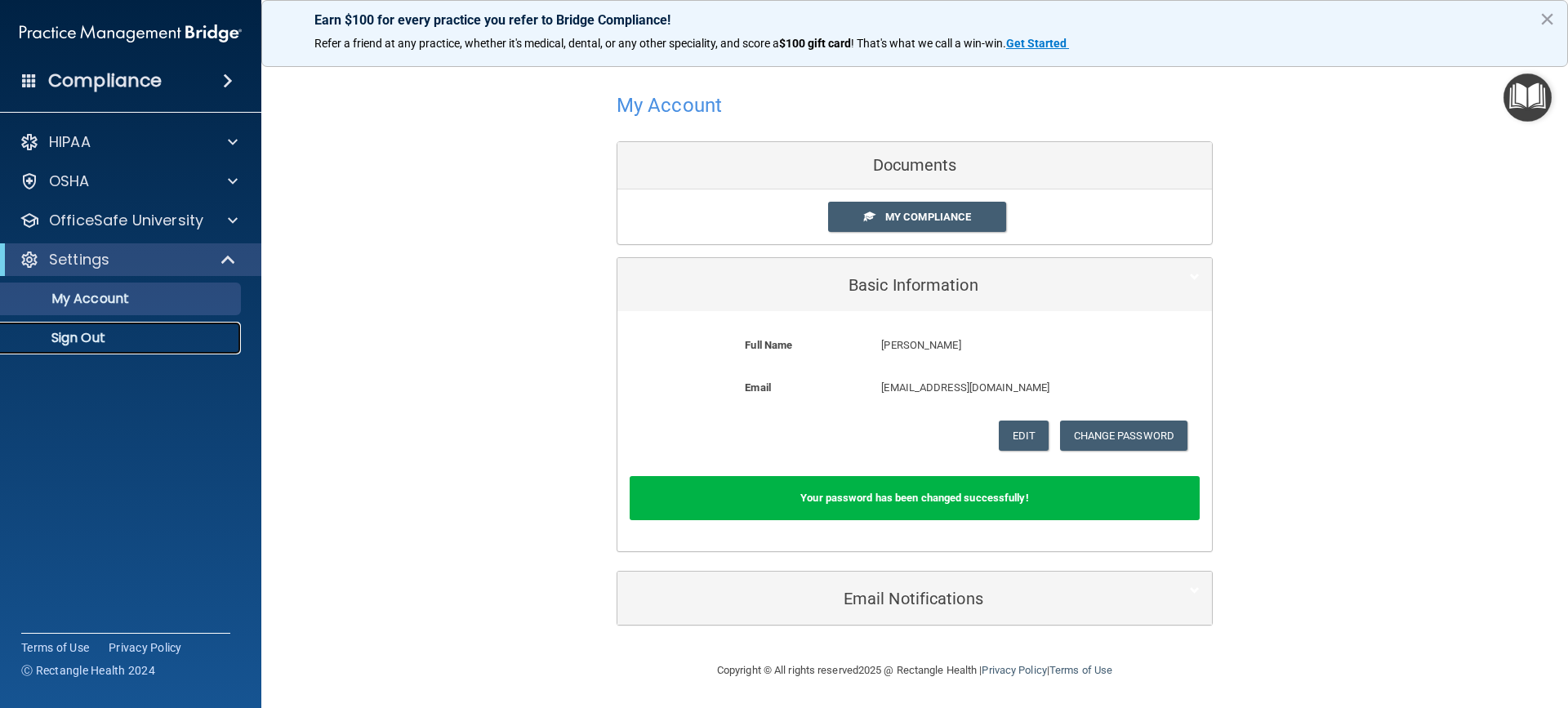
click at [79, 337] on p "Sign Out" at bounding box center [122, 338] width 223 height 16
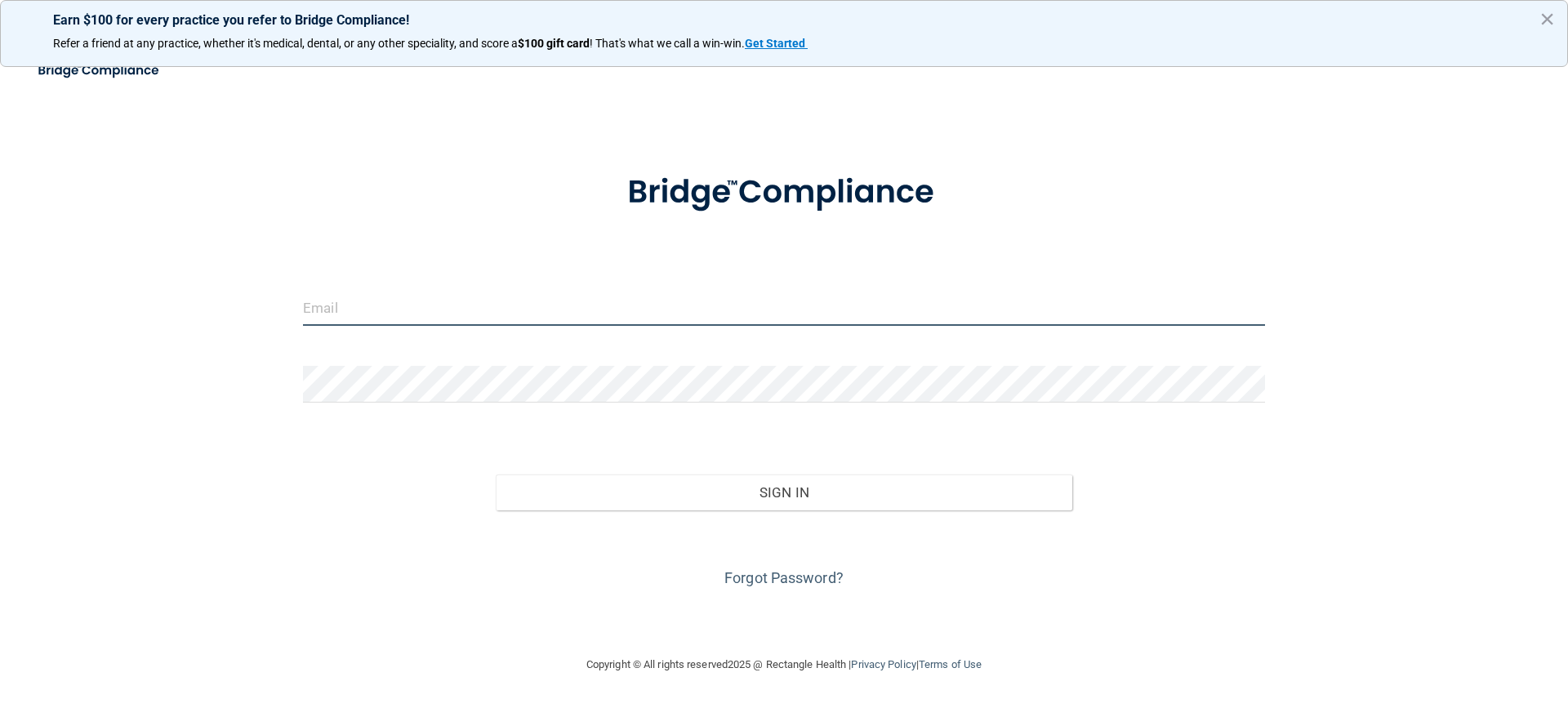
click at [510, 296] on input "email" at bounding box center [784, 307] width 962 height 37
type input "[EMAIL_ADDRESS][DOMAIN_NAME]"
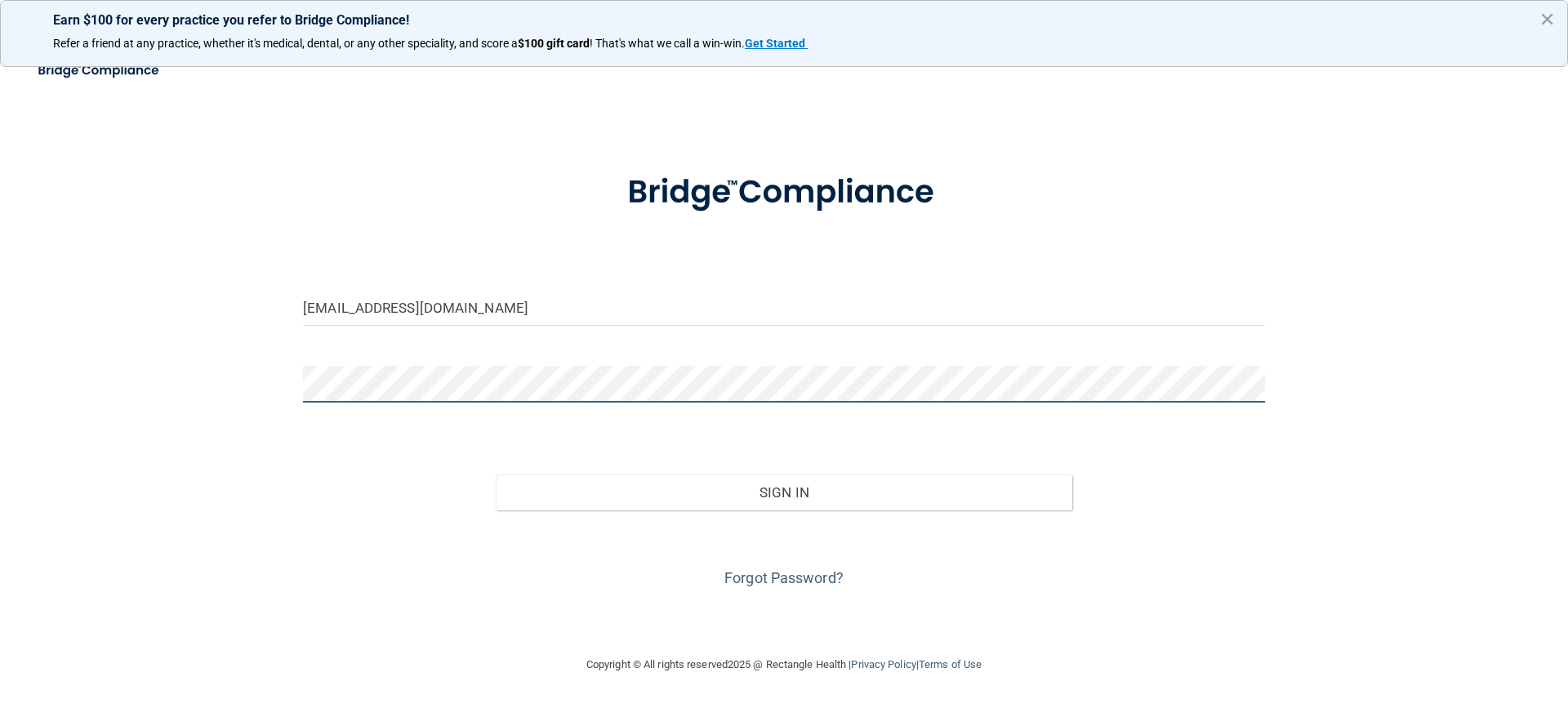
click at [495, 475] on button "Sign In" at bounding box center [784, 493] width 577 height 36
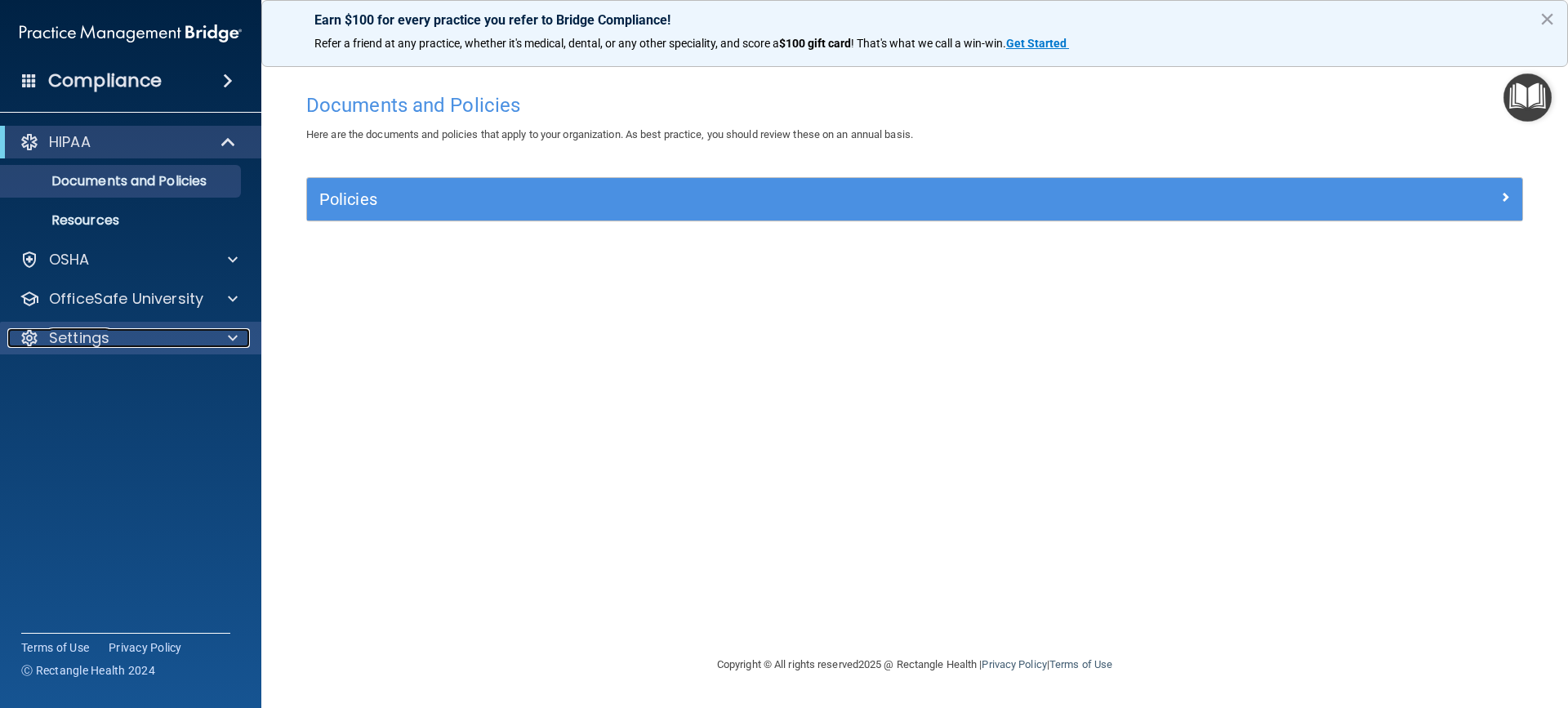
click at [114, 335] on div "Settings" at bounding box center [109, 338] width 203 height 20
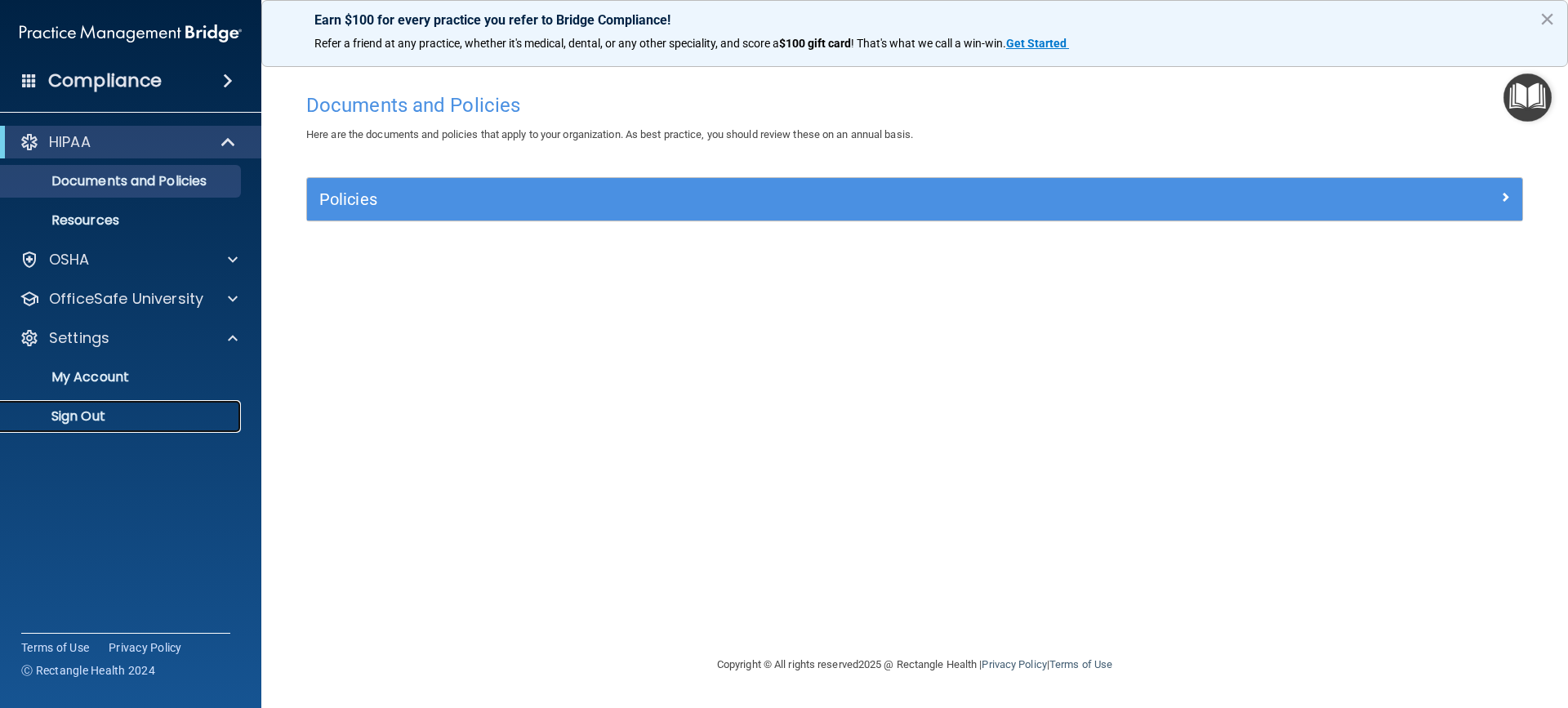
click at [90, 409] on p "Sign Out" at bounding box center [122, 416] width 223 height 16
